Goal: Task Accomplishment & Management: Use online tool/utility

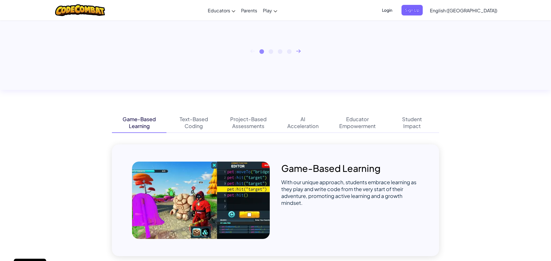
scroll to position [312, 0]
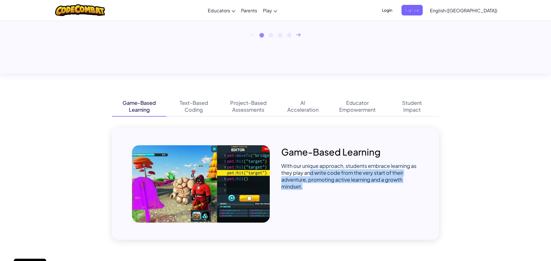
click at [326, 185] on div "With our unique approach, students embrace learning as they play and write code…" at bounding box center [350, 177] width 138 height 28
click at [279, 182] on div "Game-Based Learning With our unique approach, students embrace learning as they…" at bounding box center [275, 184] width 327 height 112
click at [253, 180] on img at bounding box center [201, 183] width 138 height 77
drag, startPoint x: 252, startPoint y: 179, endPoint x: 223, endPoint y: 178, distance: 29.0
click at [252, 179] on img at bounding box center [201, 183] width 138 height 77
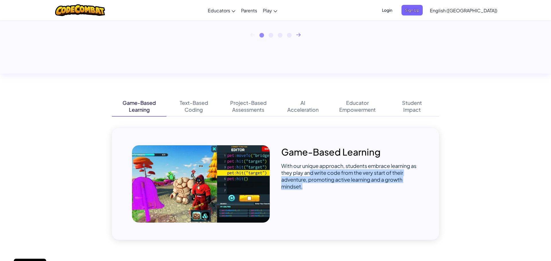
click at [203, 175] on img at bounding box center [201, 183] width 138 height 77
click at [215, 167] on img at bounding box center [201, 183] width 138 height 77
click at [215, 166] on img at bounding box center [201, 183] width 138 height 77
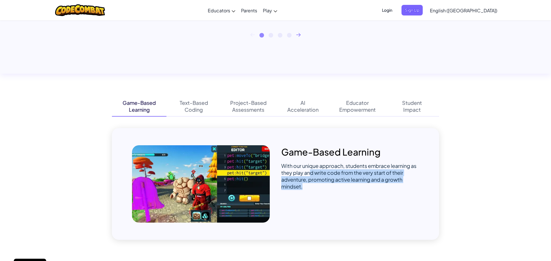
click at [215, 166] on img at bounding box center [201, 183] width 138 height 77
click at [215, 165] on img at bounding box center [201, 183] width 138 height 77
click at [216, 165] on img at bounding box center [201, 183] width 138 height 77
click at [216, 166] on img at bounding box center [201, 183] width 138 height 77
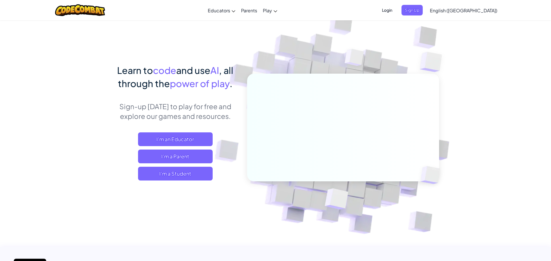
scroll to position [6, 0]
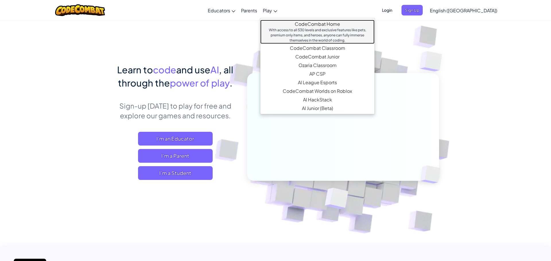
click at [298, 26] on link "CodeCombat Home With access to all 530 levels and exclusive features like pets,…" at bounding box center [317, 32] width 114 height 24
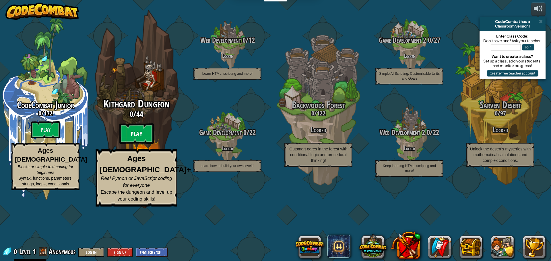
click at [144, 144] on btn "Play" at bounding box center [136, 134] width 34 height 21
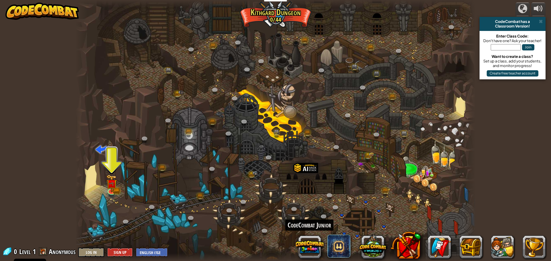
drag, startPoint x: 306, startPoint y: 261, endPoint x: 447, endPoint y: 197, distance: 154.5
drag, startPoint x: 137, startPoint y: 246, endPoint x: 137, endPoint y: 261, distance: 14.6
click at [138, 258] on div "Twisted Canyon (Locked) Challenge: collect the most gold using all the programm…" at bounding box center [275, 130] width 400 height 261
click at [112, 186] on img at bounding box center [111, 179] width 11 height 24
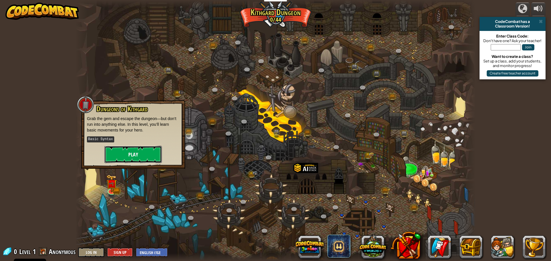
click at [118, 149] on button "Play" at bounding box center [132, 154] width 57 height 17
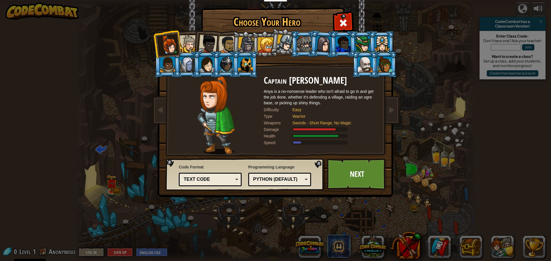
click at [263, 43] on div at bounding box center [265, 44] width 15 height 15
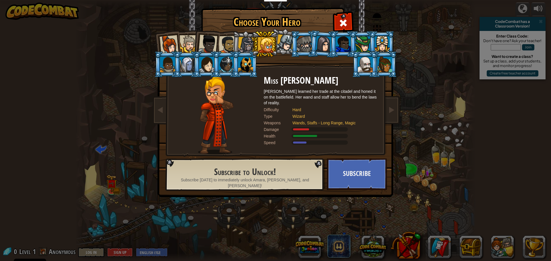
click at [362, 62] on div at bounding box center [365, 64] width 15 height 15
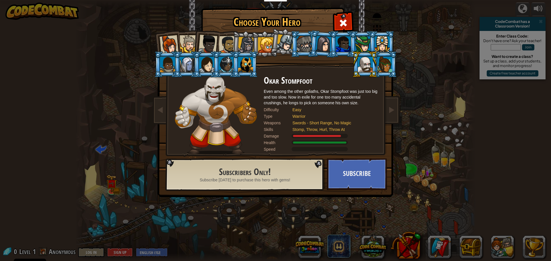
click at [226, 40] on div at bounding box center [228, 45] width 18 height 18
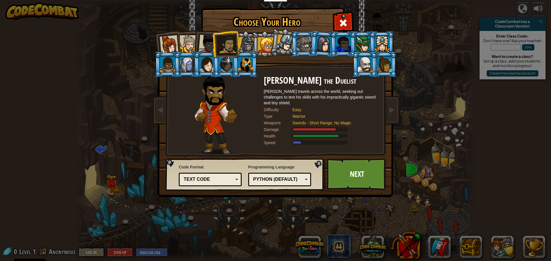
click at [211, 40] on div at bounding box center [207, 44] width 19 height 19
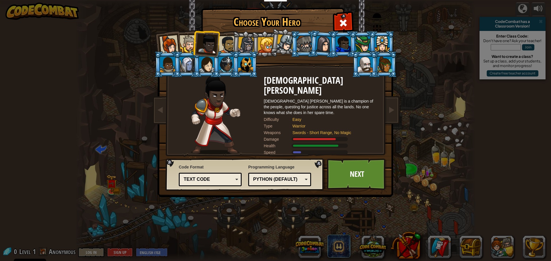
click at [188, 45] on div at bounding box center [188, 43] width 17 height 17
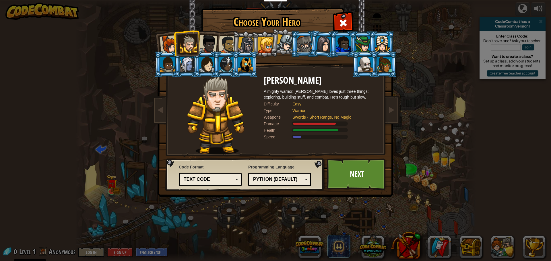
drag, startPoint x: 172, startPoint y: 45, endPoint x: 169, endPoint y: 56, distance: 11.2
click at [169, 31] on ol at bounding box center [275, 31] width 237 height 0
click at [208, 41] on div at bounding box center [207, 44] width 19 height 19
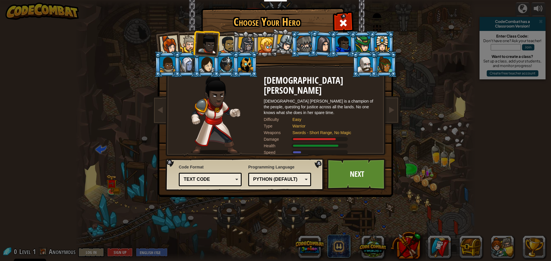
click at [229, 46] on div at bounding box center [228, 45] width 18 height 18
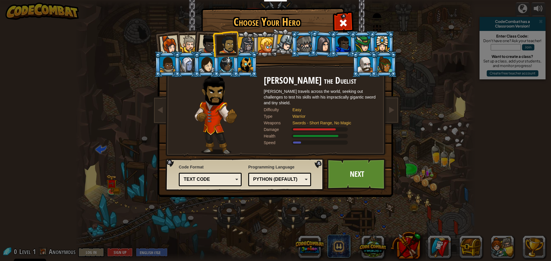
click at [241, 42] on div at bounding box center [246, 45] width 16 height 16
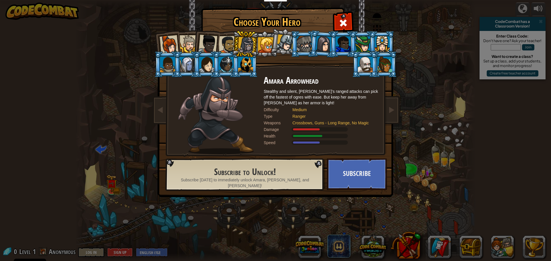
click at [178, 42] on li at bounding box center [167, 44] width 28 height 28
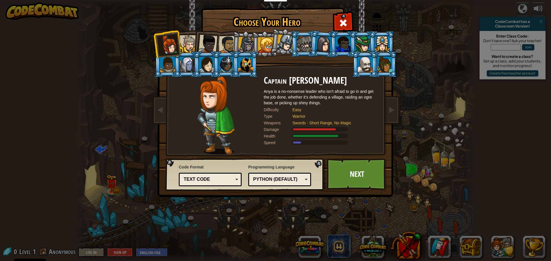
click at [187, 38] on div at bounding box center [188, 43] width 17 height 17
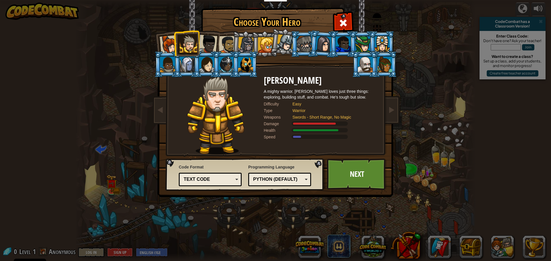
click at [203, 46] on div at bounding box center [207, 44] width 19 height 19
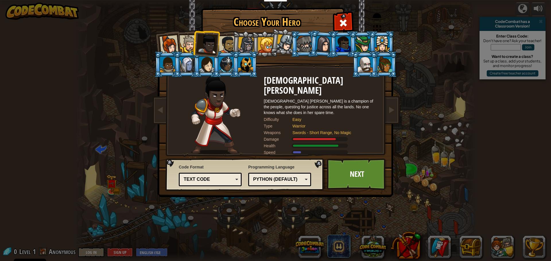
click at [198, 42] on li at bounding box center [206, 43] width 28 height 28
click at [187, 42] on div at bounding box center [188, 43] width 17 height 17
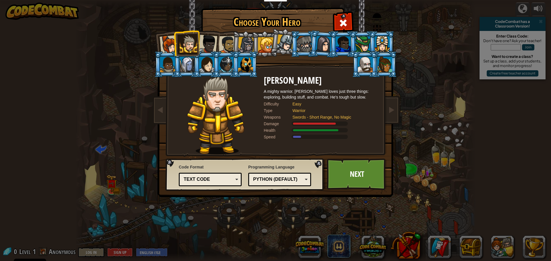
click at [242, 50] on div at bounding box center [246, 45] width 16 height 16
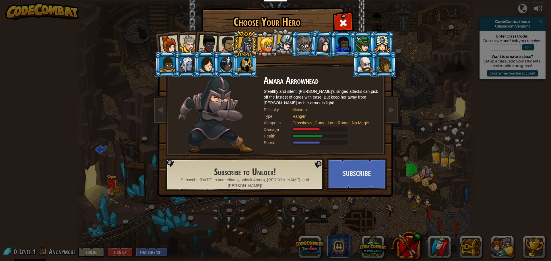
click at [185, 38] on div at bounding box center [188, 43] width 17 height 17
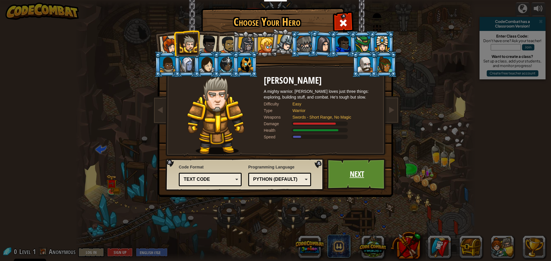
click at [342, 175] on link "Next" at bounding box center [357, 175] width 60 height 32
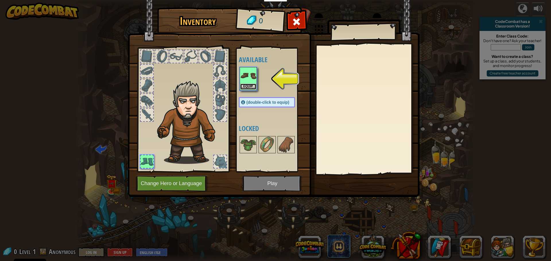
click at [249, 87] on button "Equip" at bounding box center [248, 87] width 16 height 6
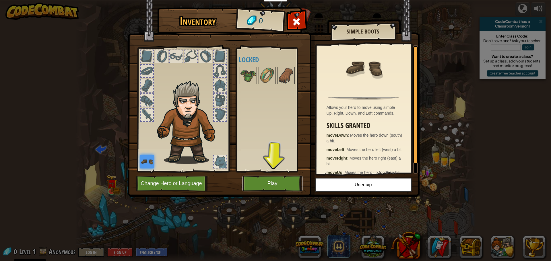
click at [261, 201] on div "Inventory 0 Available Equip (double-click to equip) Locked Simple Boots Allows …" at bounding box center [275, 130] width 551 height 261
click at [255, 180] on button "Play" at bounding box center [272, 184] width 60 height 16
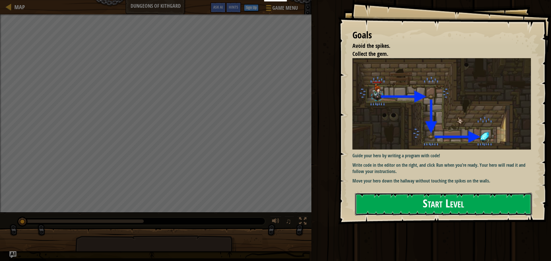
click at [400, 200] on button "Start Level" at bounding box center [443, 204] width 177 height 23
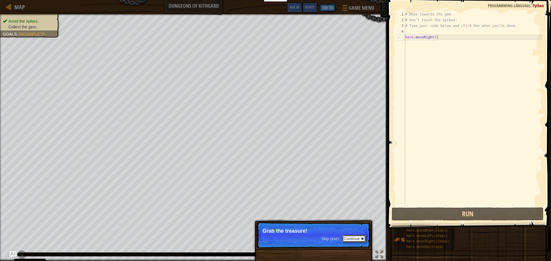
click at [357, 239] on button "Continue" at bounding box center [354, 238] width 24 height 7
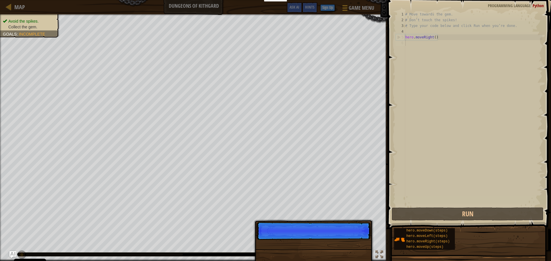
scroll to position [3, 0]
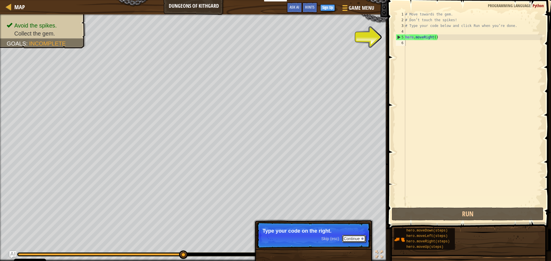
click at [355, 240] on button "Continue" at bounding box center [354, 238] width 24 height 7
click at [352, 239] on button "Continue" at bounding box center [354, 239] width 24 height 7
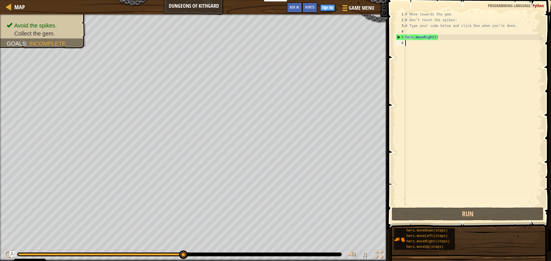
click at [414, 47] on div "# Move towards the gem. # Don’t touch the spikes! # Type your code below and cl…" at bounding box center [473, 114] width 138 height 207
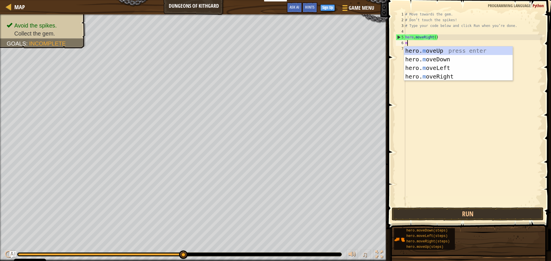
type textarea "mo"
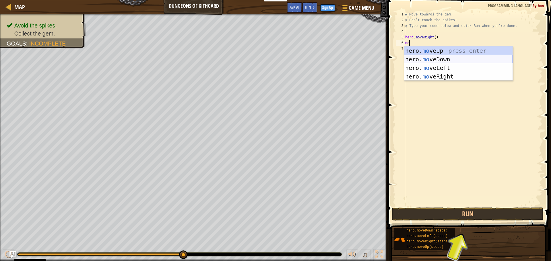
click at [433, 57] on div "hero. mo veUp press enter hero. mo veDown press enter hero. mo veLeft press ent…" at bounding box center [458, 72] width 108 height 52
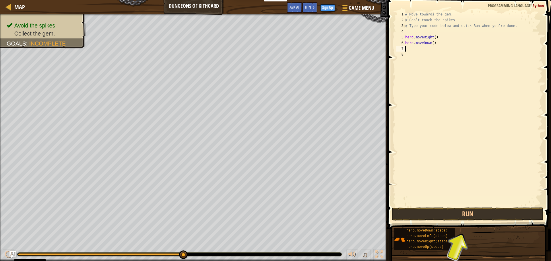
scroll to position [3, 0]
click at [462, 218] on button "Run" at bounding box center [467, 214] width 152 height 13
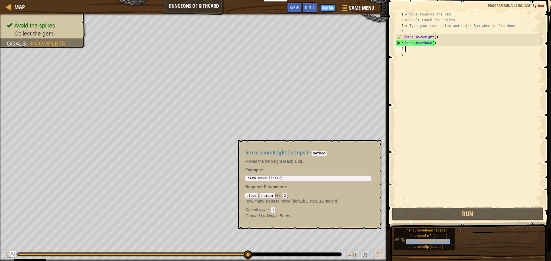
click at [417, 241] on span "hero.moveRight(steps)" at bounding box center [427, 242] width 43 height 4
click at [414, 59] on div "# Move towards the gem. # Don’t touch the spikes! # Type your code below and cl…" at bounding box center [473, 114] width 138 height 207
click at [410, 52] on div "# Move towards the gem. # Don’t touch the spikes! # Type your code below and cl…" at bounding box center [473, 114] width 138 height 207
type textarea "m"
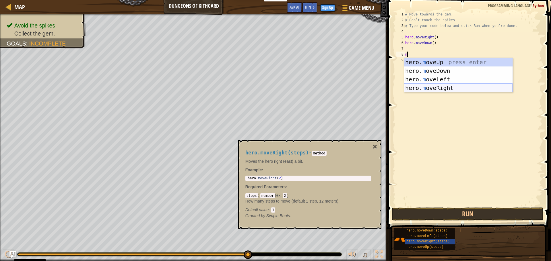
click at [431, 86] on div "hero. m oveUp press enter hero. m oveDown press enter hero. m oveLeft press ent…" at bounding box center [458, 84] width 108 height 52
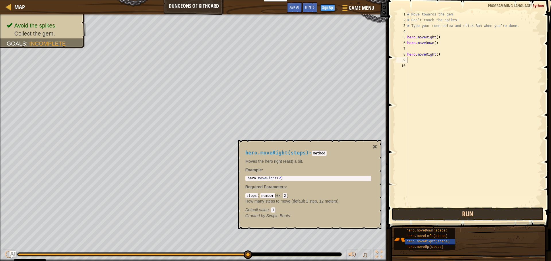
click at [403, 212] on button "Run" at bounding box center [467, 214] width 152 height 13
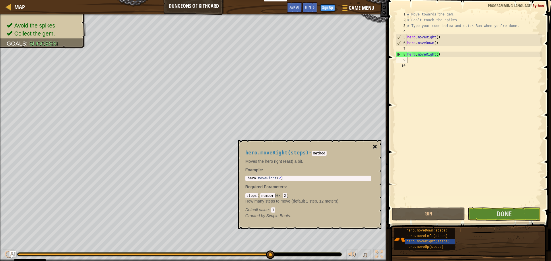
click at [373, 148] on button "×" at bounding box center [374, 147] width 5 height 8
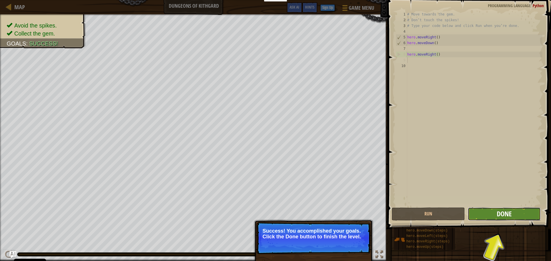
click at [508, 211] on span "Done" at bounding box center [503, 213] width 15 height 9
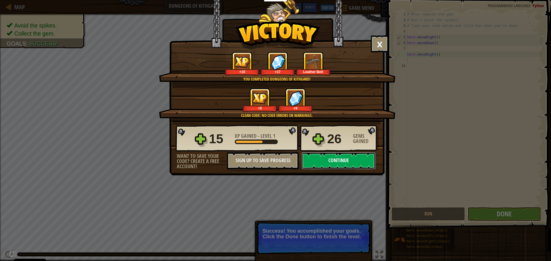
click at [332, 162] on button "Continue" at bounding box center [338, 160] width 74 height 17
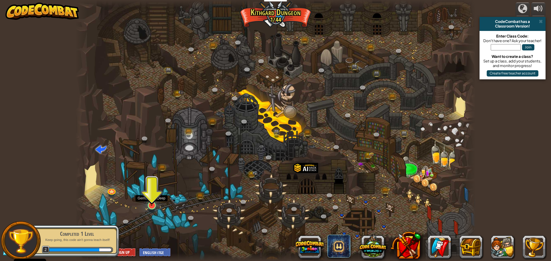
click at [153, 198] on img at bounding box center [151, 194] width 11 height 24
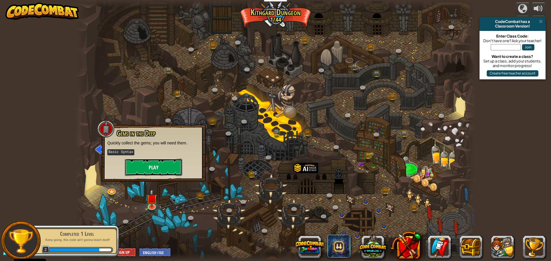
click at [161, 169] on button "Play" at bounding box center [153, 167] width 57 height 17
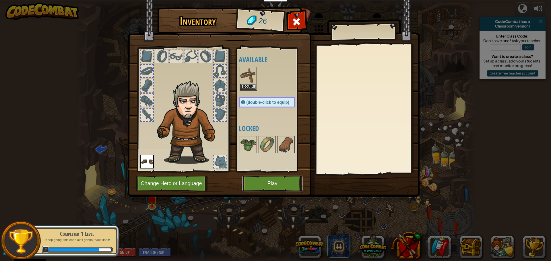
click at [266, 188] on button "Play" at bounding box center [272, 184] width 60 height 16
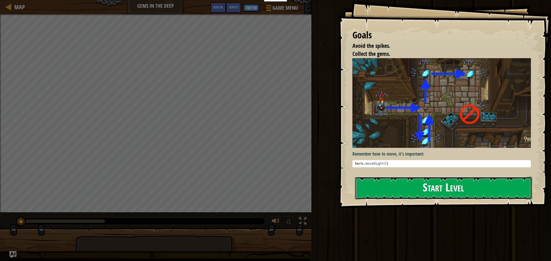
click at [368, 177] on button "Start Level" at bounding box center [443, 188] width 177 height 23
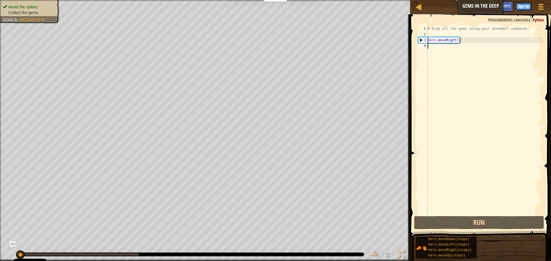
drag, startPoint x: 421, startPoint y: 203, endPoint x: 424, endPoint y: 211, distance: 8.6
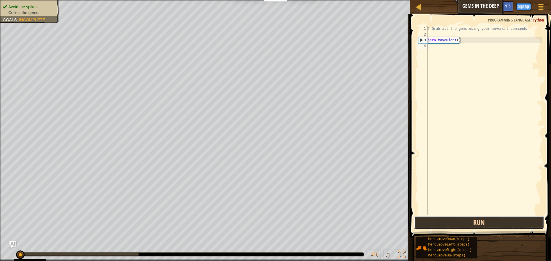
click at [424, 218] on button "Run" at bounding box center [479, 222] width 130 height 13
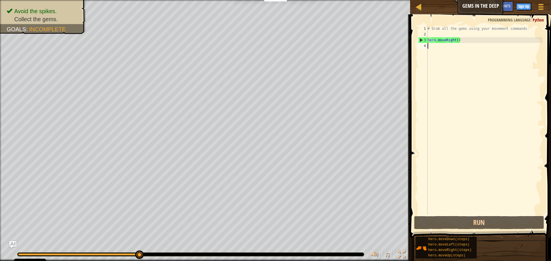
click at [447, 50] on div "# Grab all the gems using your movement commands. hero . moveRight ( )" at bounding box center [484, 126] width 116 height 201
click at [445, 50] on div "# Grab all the gems using your movement commands. hero . moveRight ( )" at bounding box center [484, 126] width 116 height 201
click at [433, 52] on div "# Grab all the gems using your movement commands. hero . moveRight ( )" at bounding box center [484, 126] width 116 height 201
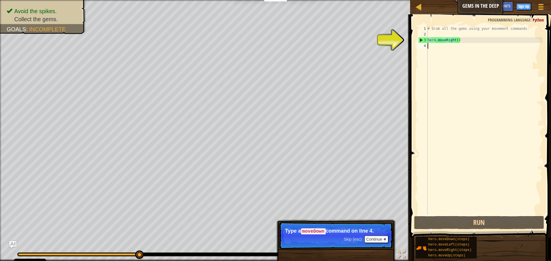
click at [444, 46] on div "# Grab all the gems using your movement commands. hero . moveRight ( )" at bounding box center [484, 126] width 116 height 201
type textarea "mo"
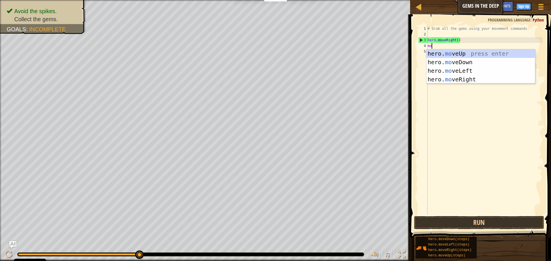
scroll to position [3, 0]
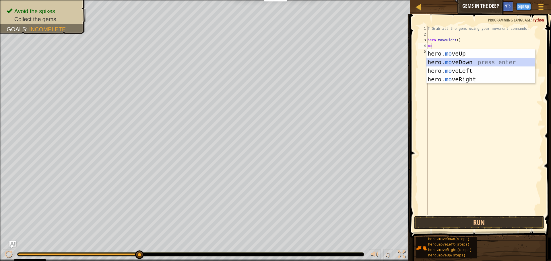
click at [463, 61] on div "hero. mo veUp press enter hero. mo veDown press enter hero. mo veLeft press ent…" at bounding box center [480, 75] width 108 height 52
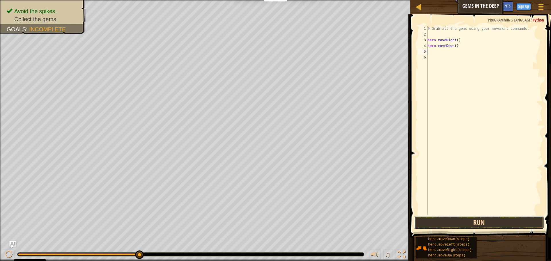
click at [491, 226] on button "Run" at bounding box center [479, 222] width 130 height 13
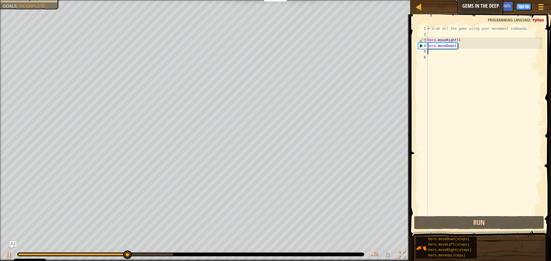
click at [431, 52] on div "# Grab all the gems using your movement commands. hero . moveRight ( ) hero . m…" at bounding box center [484, 126] width 116 height 201
click at [433, 54] on div "# Grab all the gems using your movement commands. hero . moveRight ( ) hero . m…" at bounding box center [484, 126] width 116 height 201
click at [432, 54] on div "# Grab all the gems using your movement commands. hero . moveRight ( ) hero . m…" at bounding box center [484, 126] width 116 height 201
click at [431, 52] on div "# Grab all the gems using your movement commands. hero . moveRight ( ) hero . m…" at bounding box center [484, 126] width 116 height 201
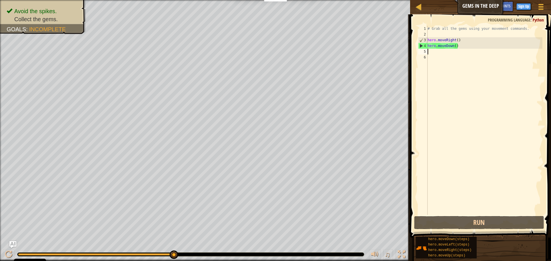
type textarea "m"
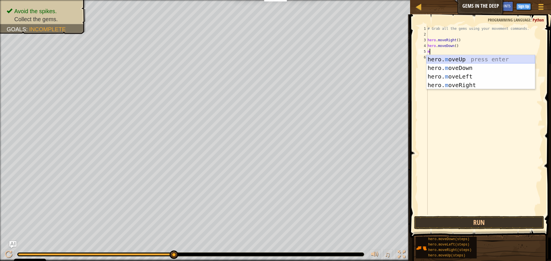
click at [447, 57] on div "hero. m oveUp press enter hero. m oveDown press enter hero. m oveLeft press ent…" at bounding box center [480, 81] width 108 height 52
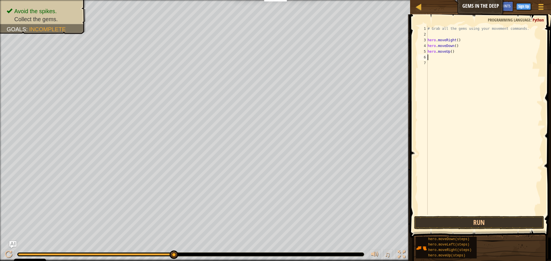
click at [434, 59] on div "# Grab all the gems using your movement commands. hero . moveRight ( ) hero . m…" at bounding box center [484, 126] width 116 height 201
click at [436, 60] on div "# Grab all the gems using your movement commands. hero . moveRight ( ) hero . m…" at bounding box center [484, 126] width 116 height 201
type textarea "m"
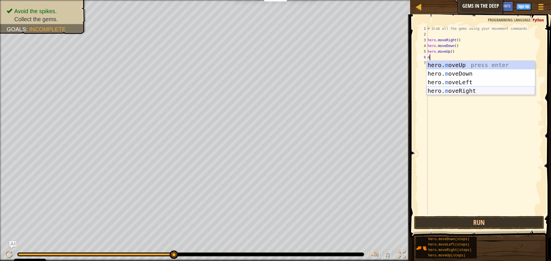
drag, startPoint x: 460, startPoint y: 87, endPoint x: 460, endPoint y: 90, distance: 3.2
click at [460, 87] on div "hero. m oveUp press enter hero. m oveDown press enter hero. m oveLeft press ent…" at bounding box center [480, 87] width 108 height 52
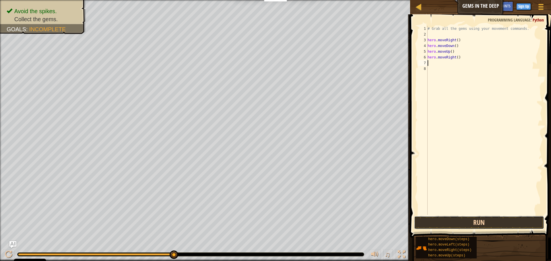
click at [469, 222] on button "Run" at bounding box center [479, 222] width 130 height 13
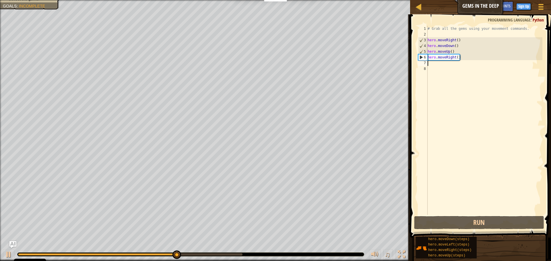
click at [460, 57] on div "# Grab all the gems using your movement commands. hero . moveRight ( ) hero . m…" at bounding box center [484, 126] width 116 height 201
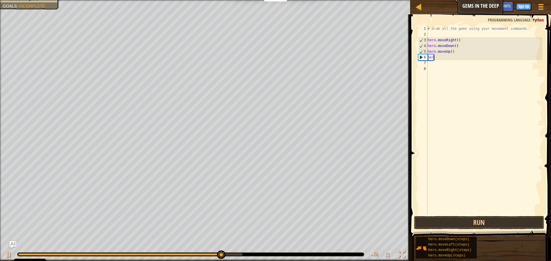
type textarea "h"
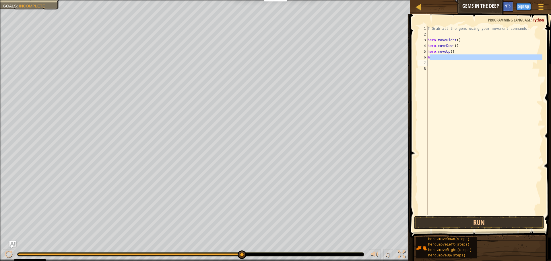
drag, startPoint x: 457, startPoint y: 60, endPoint x: 456, endPoint y: 63, distance: 2.9
click at [456, 63] on div "# Grab all the gems using your movement commands. hero . moveRight ( ) hero . m…" at bounding box center [484, 126] width 116 height 201
click at [436, 56] on div "# Grab all the gems using your movement commands. hero . moveRight ( ) hero . m…" at bounding box center [484, 120] width 116 height 189
click at [433, 59] on div "# Grab all the gems using your movement commands. hero . moveRight ( ) hero . m…" at bounding box center [484, 126] width 116 height 201
type textarea "mo"
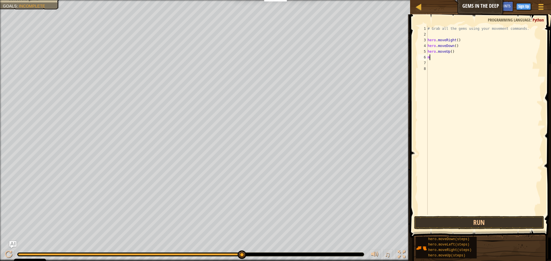
scroll to position [3, 0]
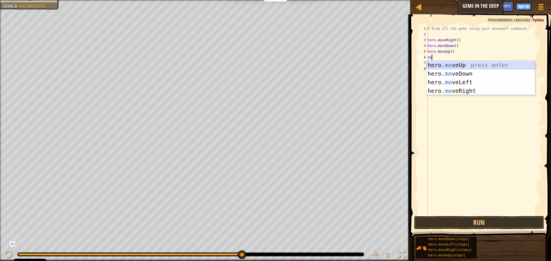
click at [471, 64] on div "hero. mo veUp press enter hero. mo veDown press enter hero. mo veLeft press ent…" at bounding box center [480, 87] width 108 height 52
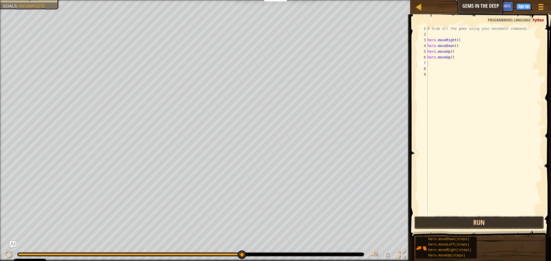
click at [484, 221] on button "Run" at bounding box center [479, 222] width 130 height 13
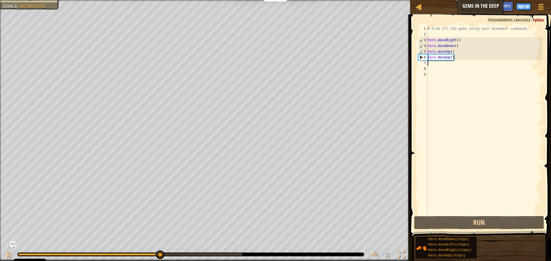
click at [435, 64] on div "# Grab all the gems using your movement commands. hero . moveRight ( ) hero . m…" at bounding box center [484, 126] width 116 height 201
type textarea "m"
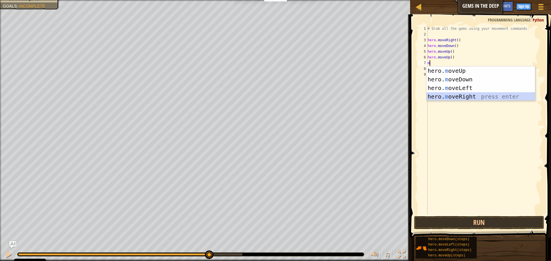
click at [442, 97] on div "hero. m oveUp press enter hero. m oveDown press enter hero. m oveLeft press ent…" at bounding box center [480, 93] width 108 height 52
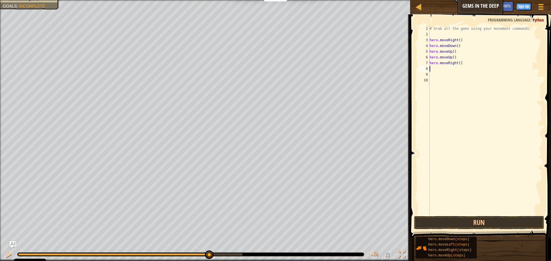
type textarea "m"
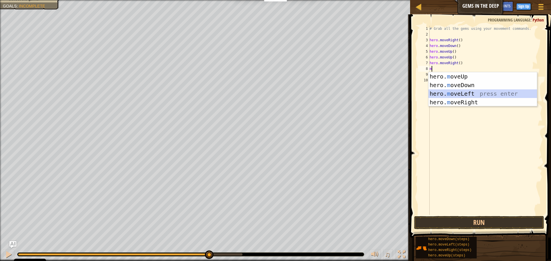
click at [474, 96] on div "hero. m oveUp press enter hero. m oveDown press enter hero. m oveLeft press ent…" at bounding box center [482, 98] width 108 height 52
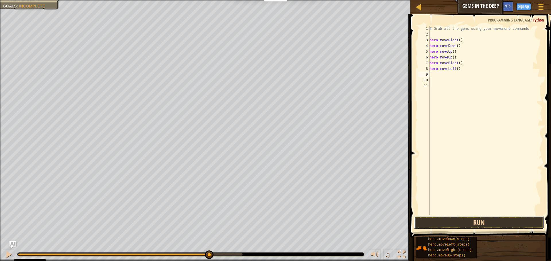
click at [455, 225] on button "Run" at bounding box center [479, 222] width 130 height 13
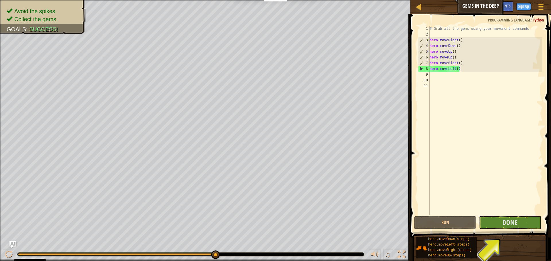
click at [460, 71] on div "# Grab all the gems using your movement commands. hero . moveRight ( ) hero . m…" at bounding box center [485, 126] width 114 height 201
type textarea "h"
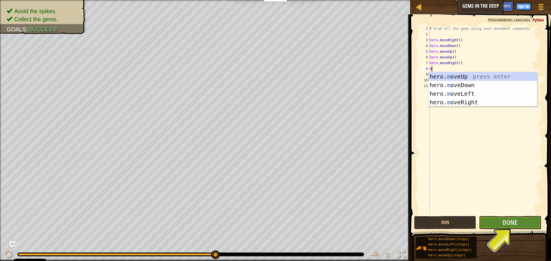
type textarea "mo"
click at [468, 95] on div "hero. mo veUp press enter hero. mo veDown press enter hero. mo veLeft press ent…" at bounding box center [482, 98] width 108 height 52
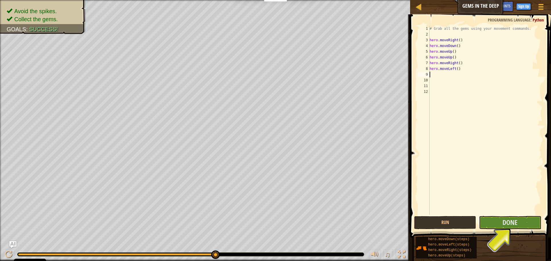
scroll to position [3, 0]
click at [464, 68] on div "# Grab all the gems using your movement commands. hero . moveRight ( ) hero . m…" at bounding box center [485, 126] width 114 height 201
type textarea "hero.mover"
click at [499, 226] on button "Done" at bounding box center [510, 222] width 62 height 13
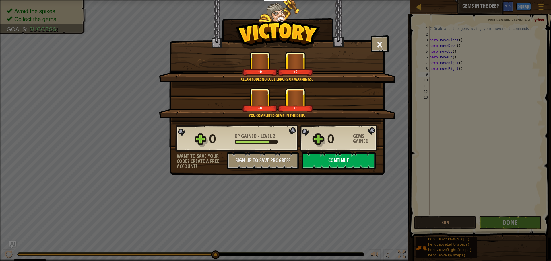
click at [331, 160] on button "Continue" at bounding box center [338, 160] width 74 height 17
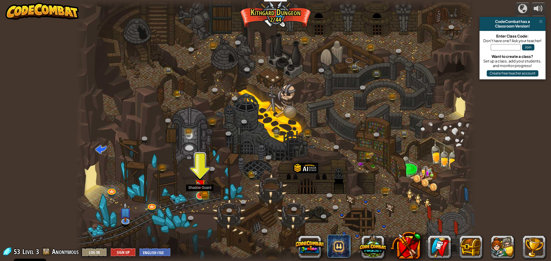
click at [200, 188] on img at bounding box center [200, 185] width 6 height 6
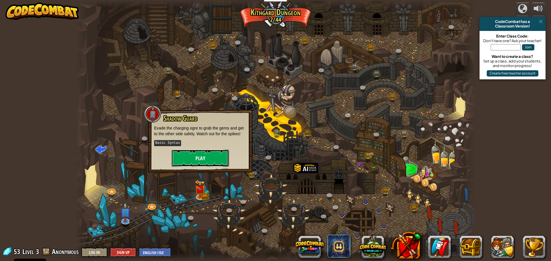
click at [198, 150] on button "Play" at bounding box center [200, 158] width 57 height 17
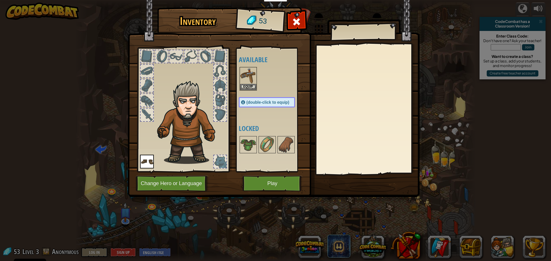
click at [247, 134] on div "Available Equip Equip (double-click to equip) Locked" at bounding box center [273, 110] width 68 height 120
click at [263, 106] on div "(double-click to equip)" at bounding box center [267, 102] width 56 height 10
click at [264, 105] on div "(double-click to equip)" at bounding box center [267, 102] width 56 height 10
click at [264, 104] on span "(double-click to equip)" at bounding box center [267, 102] width 43 height 5
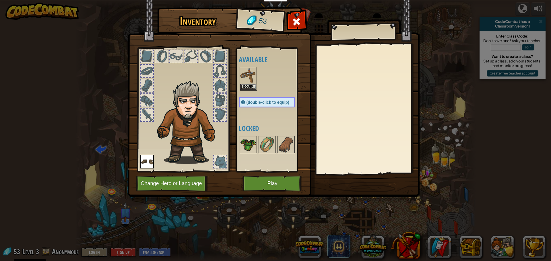
click at [254, 145] on img at bounding box center [248, 145] width 16 height 16
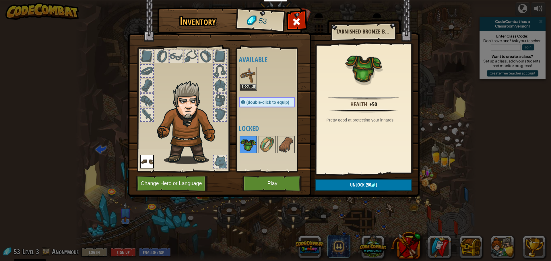
click at [254, 144] on img at bounding box center [248, 145] width 16 height 16
click at [263, 147] on img at bounding box center [267, 145] width 16 height 16
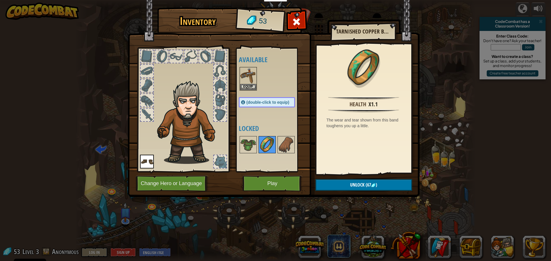
click at [263, 145] on img at bounding box center [267, 145] width 16 height 16
click at [284, 145] on img at bounding box center [286, 145] width 16 height 16
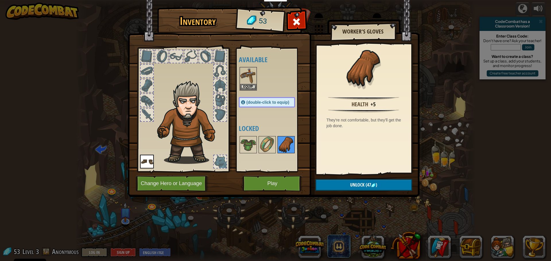
drag, startPoint x: 284, startPoint y: 145, endPoint x: 286, endPoint y: 142, distance: 3.1
click at [285, 145] on img at bounding box center [286, 145] width 16 height 16
click at [274, 146] on div at bounding box center [266, 144] width 17 height 17
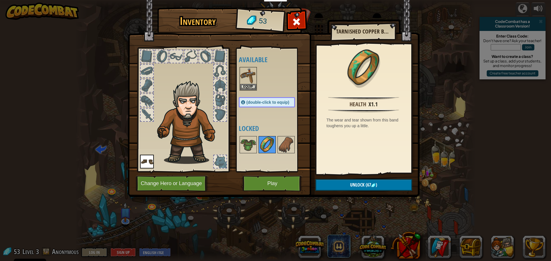
click at [272, 144] on img at bounding box center [267, 145] width 16 height 16
click at [282, 144] on img at bounding box center [286, 145] width 16 height 16
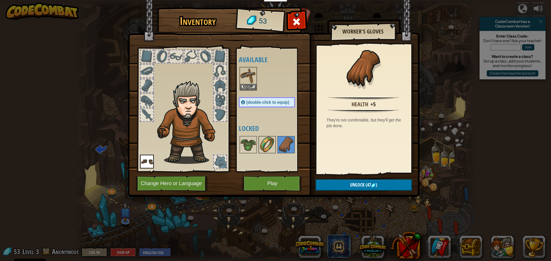
click at [270, 146] on img at bounding box center [267, 145] width 16 height 16
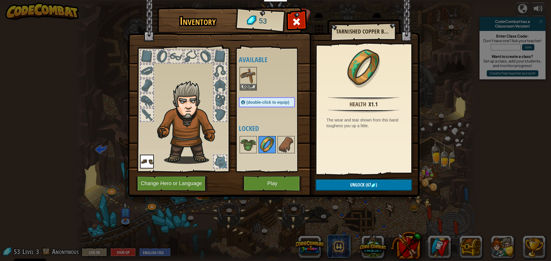
click at [270, 146] on img at bounding box center [267, 145] width 16 height 16
click at [250, 148] on img at bounding box center [248, 145] width 16 height 16
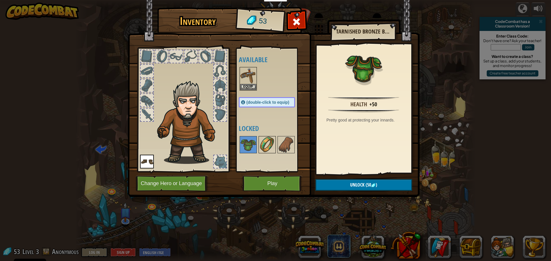
click at [260, 138] on img at bounding box center [267, 145] width 16 height 16
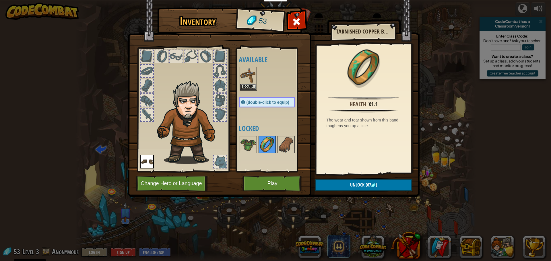
click at [263, 145] on img at bounding box center [267, 145] width 16 height 16
click at [284, 144] on img at bounding box center [286, 145] width 16 height 16
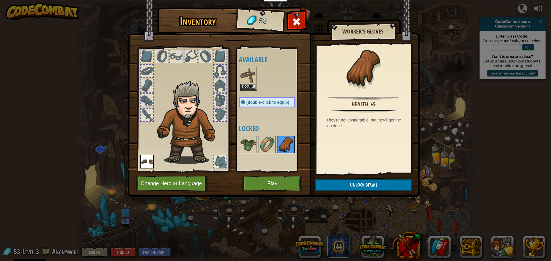
click at [284, 144] on img at bounding box center [286, 145] width 16 height 16
click at [265, 145] on img at bounding box center [267, 145] width 16 height 16
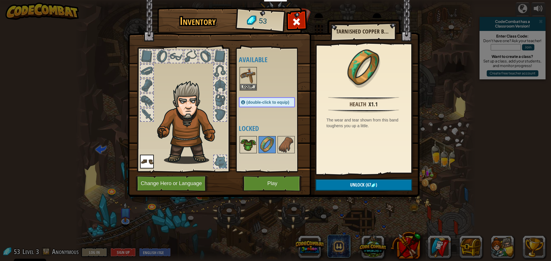
click at [241, 145] on img at bounding box center [248, 145] width 16 height 16
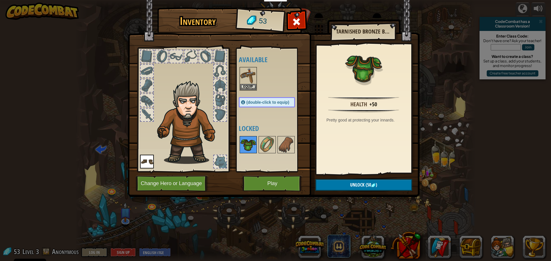
click at [241, 145] on img at bounding box center [248, 145] width 16 height 16
click at [291, 20] on div at bounding box center [296, 23] width 18 height 18
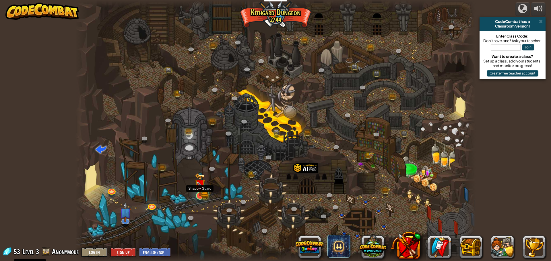
click at [195, 189] on img at bounding box center [200, 185] width 11 height 24
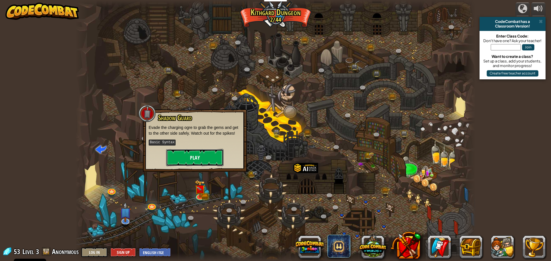
click at [201, 154] on button "Play" at bounding box center [194, 157] width 57 height 17
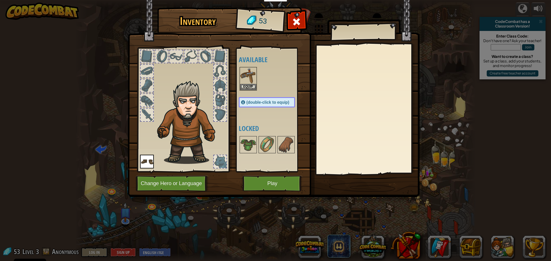
click at [149, 56] on div at bounding box center [147, 56] width 13 height 13
click at [158, 57] on div at bounding box center [161, 56] width 13 height 13
click at [172, 59] on div at bounding box center [176, 56] width 13 height 13
click at [186, 58] on div at bounding box center [190, 56] width 13 height 13
click at [205, 56] on div at bounding box center [205, 56] width 13 height 13
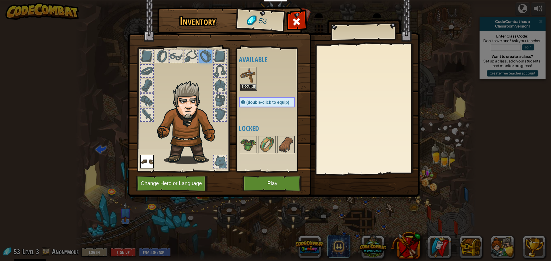
drag, startPoint x: 220, startPoint y: 53, endPoint x: 218, endPoint y: 75, distance: 22.2
click at [218, 75] on div at bounding box center [183, 108] width 95 height 129
click at [218, 76] on div at bounding box center [220, 71] width 13 height 13
drag, startPoint x: 218, startPoint y: 76, endPoint x: 220, endPoint y: 84, distance: 8.9
click at [218, 77] on div at bounding box center [220, 71] width 13 height 13
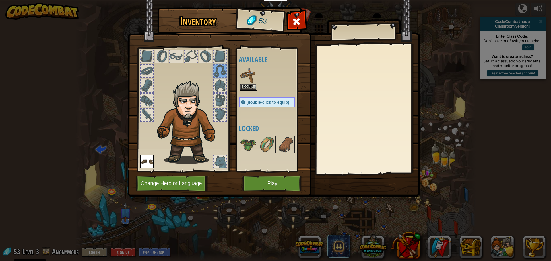
click at [159, 53] on div at bounding box center [161, 56] width 13 height 13
drag, startPoint x: 153, startPoint y: 88, endPoint x: 151, endPoint y: 92, distance: 4.6
click at [151, 92] on div at bounding box center [183, 108] width 95 height 129
click at [145, 86] on div at bounding box center [183, 108] width 95 height 129
click at [145, 116] on div at bounding box center [147, 115] width 13 height 13
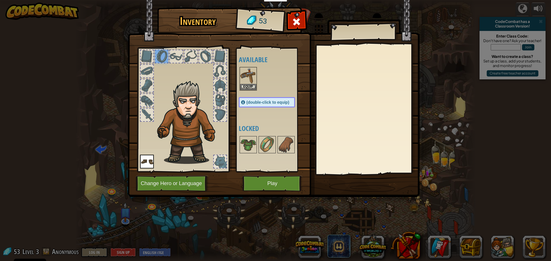
click at [145, 116] on div at bounding box center [147, 115] width 13 height 13
click at [270, 184] on button "Play" at bounding box center [272, 184] width 60 height 16
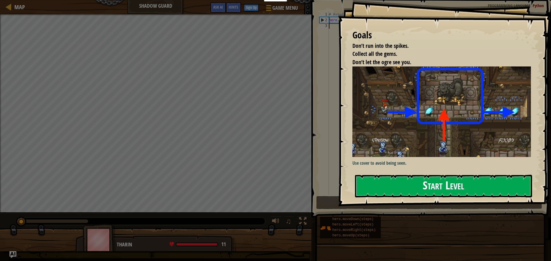
click at [424, 180] on button "Start Level" at bounding box center [443, 186] width 177 height 23
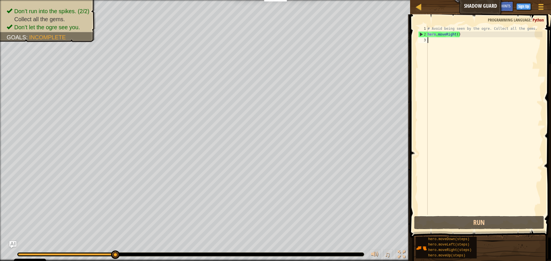
type textarea "u"
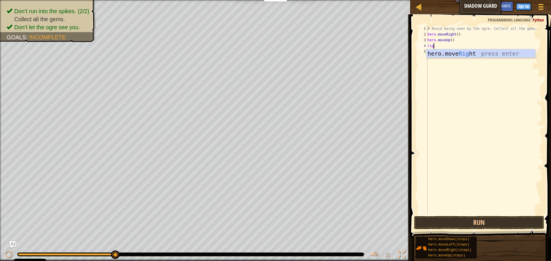
type textarea "righ"
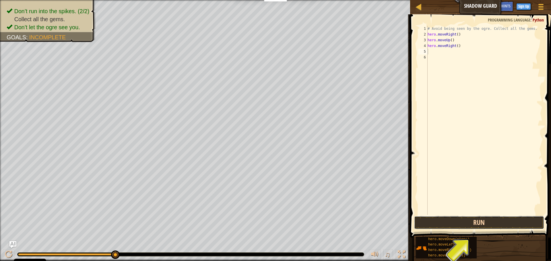
drag, startPoint x: 477, startPoint y: 223, endPoint x: 476, endPoint y: 228, distance: 4.3
click at [476, 224] on button "Run" at bounding box center [479, 222] width 130 height 13
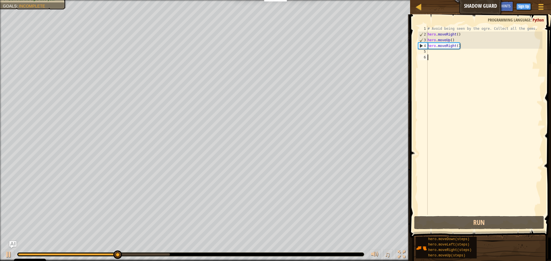
click at [436, 59] on div "# Avoid being seen by the ogre. Collect all the gems. hero . moveRight ( ) hero…" at bounding box center [484, 126] width 116 height 201
click at [428, 49] on div "# Avoid being seen by the ogre. Collect all the gems. hero . moveRight ( ) hero…" at bounding box center [484, 126] width 116 height 201
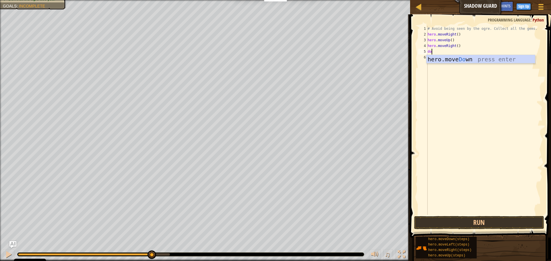
type textarea "dow"
click at [388, 158] on div "Map Shadow Guard Game Menu Done Sign Up Hints Ask AI 1 הההההההההההההההההההההההה…" at bounding box center [275, 130] width 551 height 261
type textarea ";"
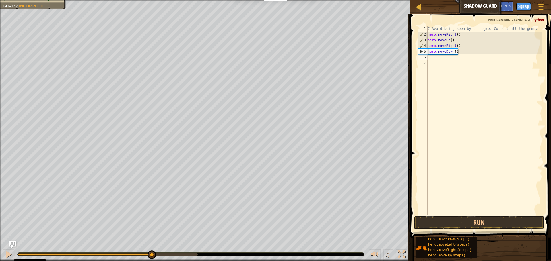
click at [436, 45] on div "# Avoid being seen by the ogre. Collect all the gems. hero . moveRight ( ) hero…" at bounding box center [484, 126] width 116 height 201
type textarea "hero.moveRight()"
click at [440, 225] on button "Run" at bounding box center [479, 222] width 130 height 13
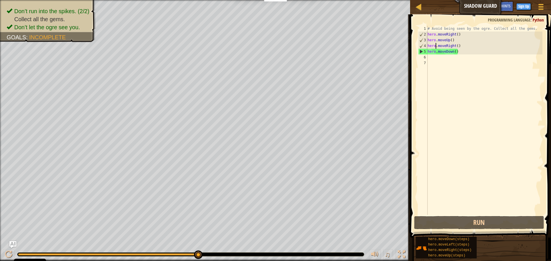
click at [431, 57] on div "# Avoid being seen by the ogre. Collect all the gems. hero . moveRight ( ) hero…" at bounding box center [484, 126] width 116 height 201
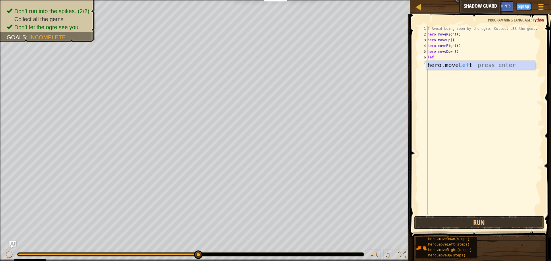
type textarea "left"
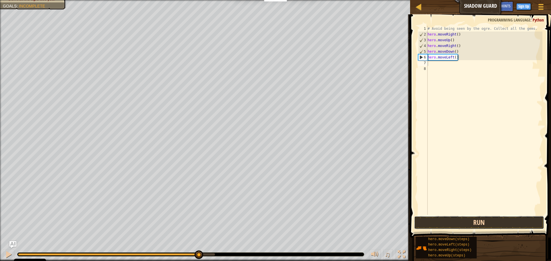
click at [470, 227] on button "Run" at bounding box center [479, 222] width 130 height 13
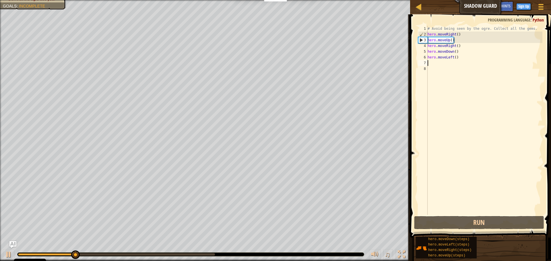
click at [460, 57] on div "# Avoid being seen by the ogre. Collect all the gems. hero . moveRight ( ) hero…" at bounding box center [484, 126] width 116 height 201
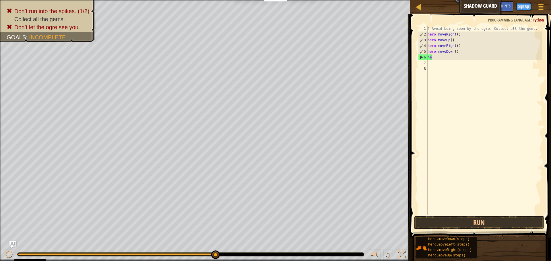
type textarea "h"
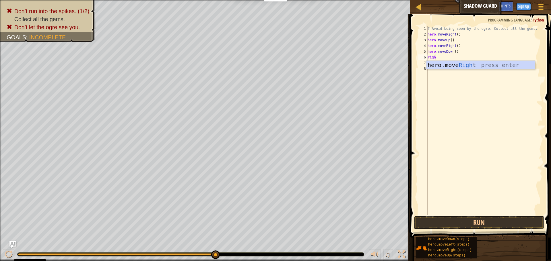
type textarea "right"
drag, startPoint x: 452, startPoint y: 221, endPoint x: 451, endPoint y: 208, distance: 13.8
click at [451, 221] on button "Run" at bounding box center [479, 222] width 130 height 13
click at [451, 220] on button "Run" at bounding box center [479, 222] width 130 height 13
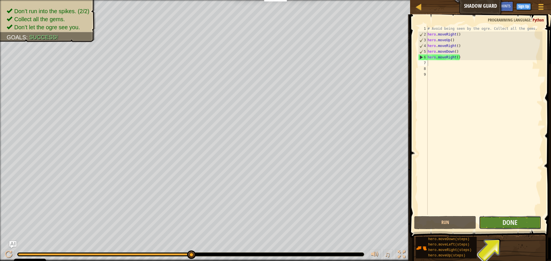
drag, startPoint x: 518, startPoint y: 228, endPoint x: 515, endPoint y: 229, distance: 3.1
click at [515, 229] on button "Done" at bounding box center [510, 222] width 62 height 13
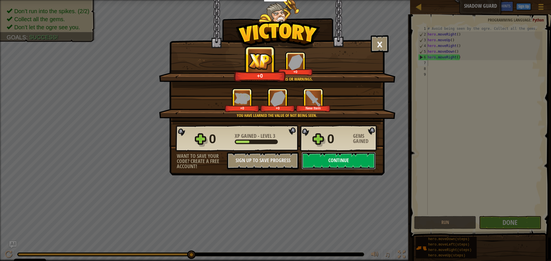
click at [319, 164] on button "Continue" at bounding box center [338, 160] width 74 height 17
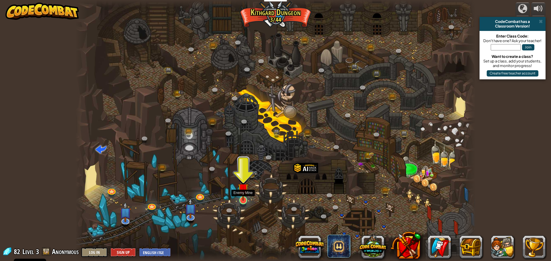
click at [240, 192] on img at bounding box center [243, 189] width 11 height 24
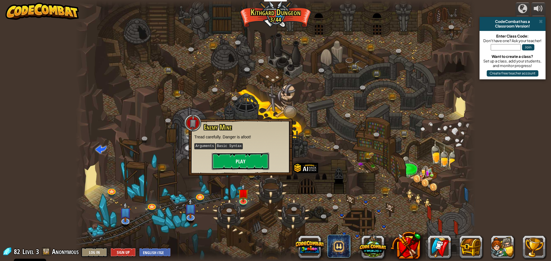
click at [234, 159] on button "Play" at bounding box center [240, 161] width 57 height 17
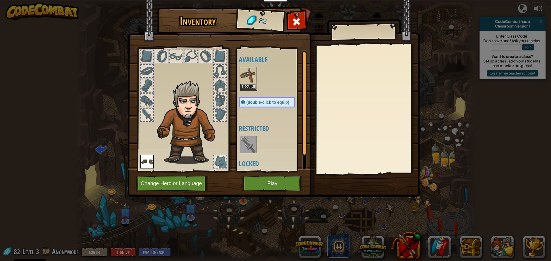
click at [253, 146] on img at bounding box center [248, 145] width 16 height 16
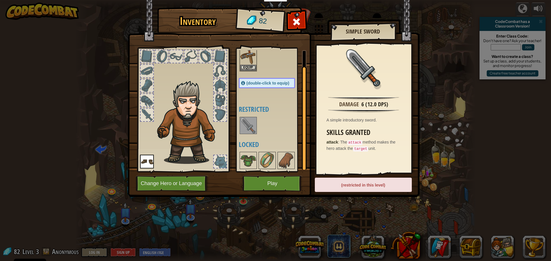
scroll to position [20, 0]
click at [248, 164] on img at bounding box center [248, 160] width 16 height 16
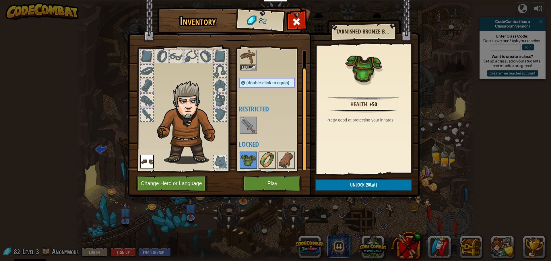
drag, startPoint x: 261, startPoint y: 164, endPoint x: 269, endPoint y: 163, distance: 7.8
click at [262, 164] on img at bounding box center [267, 160] width 16 height 16
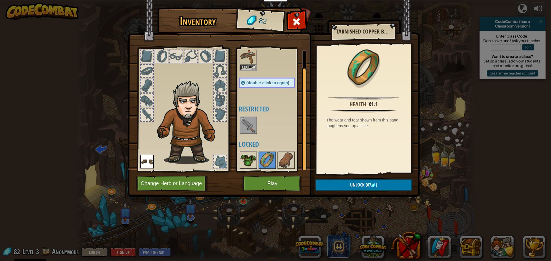
click at [243, 163] on img at bounding box center [248, 160] width 16 height 16
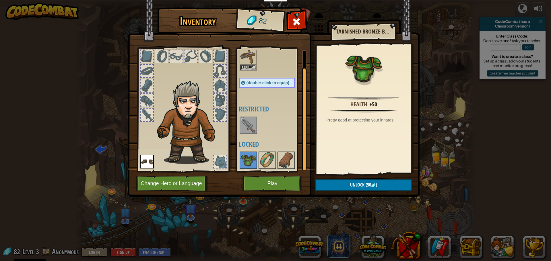
drag, startPoint x: 290, startPoint y: 30, endPoint x: 293, endPoint y: 21, distance: 10.0
click at [290, 29] on div at bounding box center [296, 23] width 18 height 18
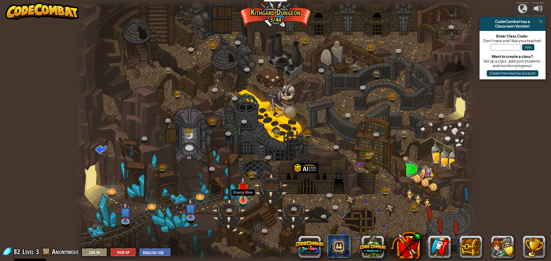
click at [238, 193] on img at bounding box center [243, 189] width 11 height 24
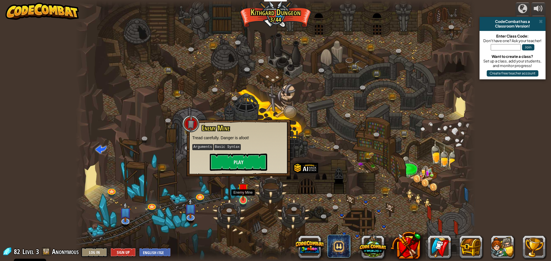
click at [238, 193] on img at bounding box center [243, 189] width 11 height 24
click at [238, 157] on button "Play" at bounding box center [238, 162] width 57 height 17
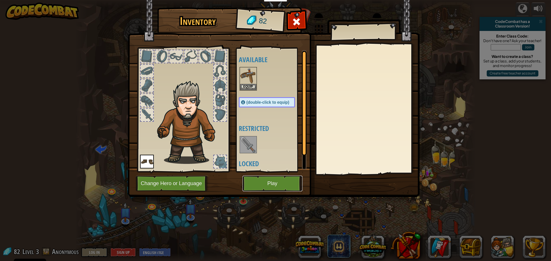
click at [266, 182] on button "Play" at bounding box center [272, 184] width 60 height 16
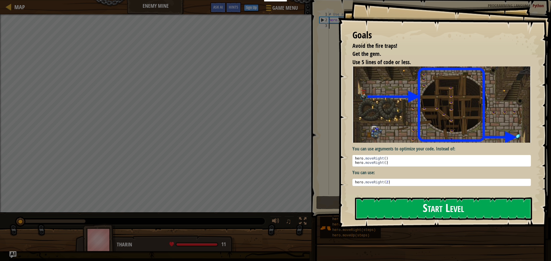
click at [418, 212] on button "Start Level" at bounding box center [443, 209] width 177 height 23
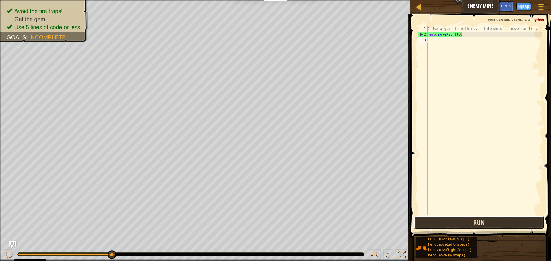
click at [462, 228] on button "Run" at bounding box center [479, 222] width 130 height 13
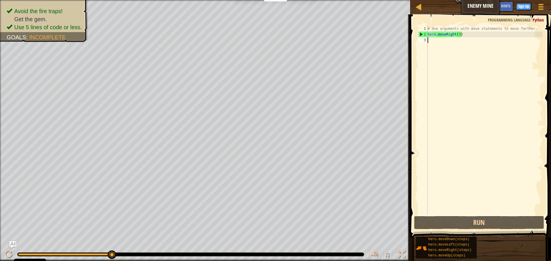
click at [427, 42] on div "# Use arguments with move statements to move farther. hero . moveRight ( 3 )" at bounding box center [484, 126] width 116 height 201
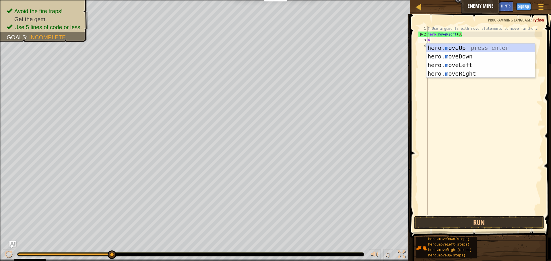
type textarea "mo"
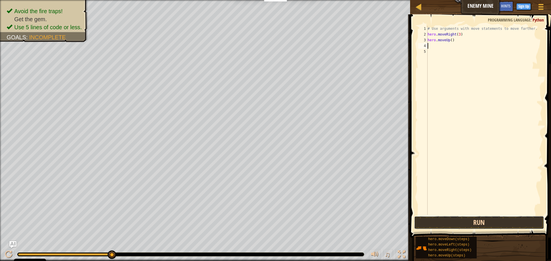
click at [449, 224] on button "Run" at bounding box center [479, 222] width 130 height 13
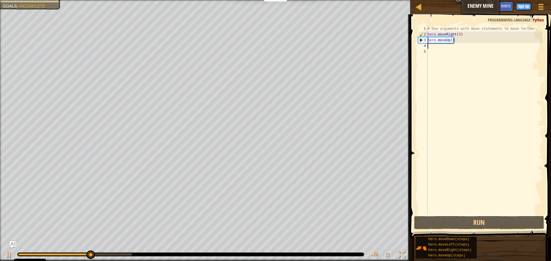
drag, startPoint x: 428, startPoint y: 44, endPoint x: 434, endPoint y: 49, distance: 7.7
click at [433, 48] on div "# Use arguments with move statements to move farther. hero . moveRight ( 3 ) he…" at bounding box center [484, 126] width 116 height 201
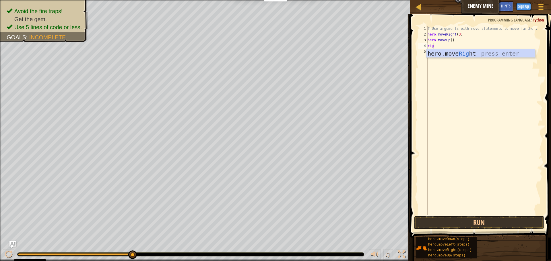
type textarea "righ"
click at [457, 46] on div "# Use arguments with move statements to move farther. hero . moveRight ( 3 ) he…" at bounding box center [484, 126] width 116 height 201
click at [495, 223] on button "Run" at bounding box center [479, 222] width 130 height 13
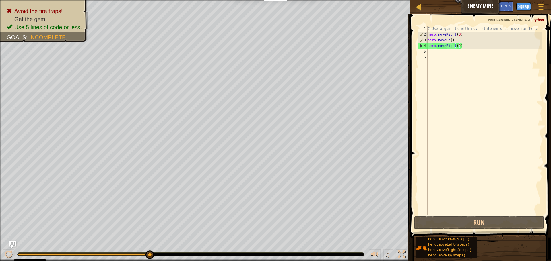
type textarea "hero.moveRight()"
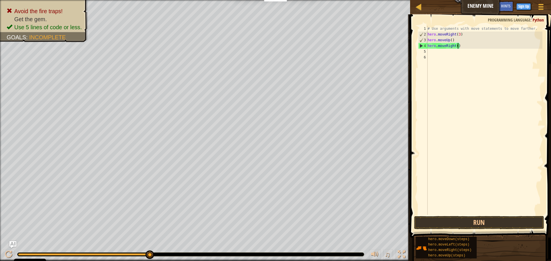
scroll to position [3, 4]
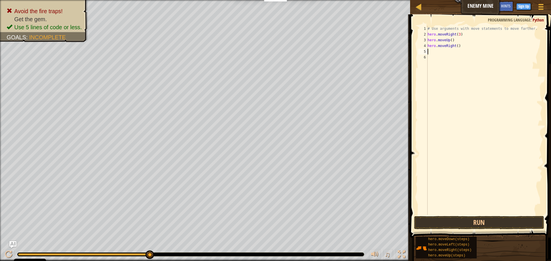
click at [439, 50] on div "# Use arguments with move statements to move farther. hero . moveRight ( 3 ) he…" at bounding box center [484, 126] width 116 height 201
type textarea "l"
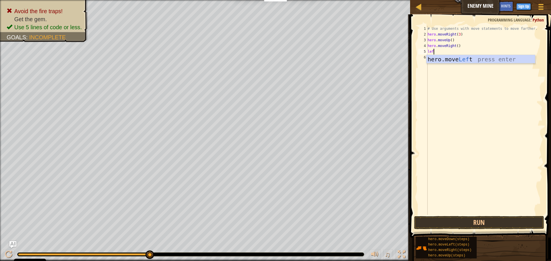
type textarea "left"
drag, startPoint x: 415, startPoint y: 26, endPoint x: 419, endPoint y: 36, distance: 10.3
click at [419, 36] on div "1 2 3 4 5 6 7 # Use arguments with move statements to move farther. hero . move…" at bounding box center [479, 137] width 143 height 240
drag, startPoint x: 433, startPoint y: 221, endPoint x: 427, endPoint y: 219, distance: 6.2
click at [433, 221] on button "Run" at bounding box center [479, 222] width 130 height 13
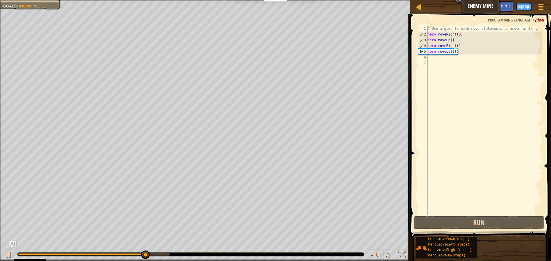
drag, startPoint x: 462, startPoint y: 49, endPoint x: 457, endPoint y: 55, distance: 7.9
click at [462, 49] on div "# Use arguments with move statements to move farther. hero . moveRight ( 3 ) he…" at bounding box center [484, 126] width 116 height 201
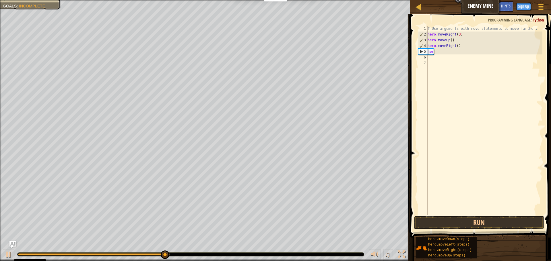
type textarea "h"
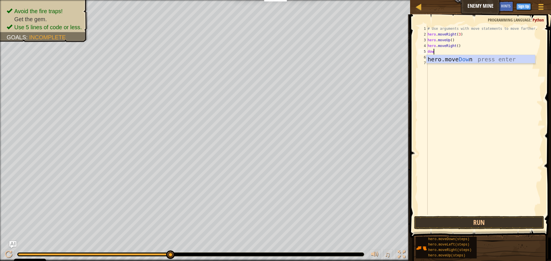
type textarea "down"
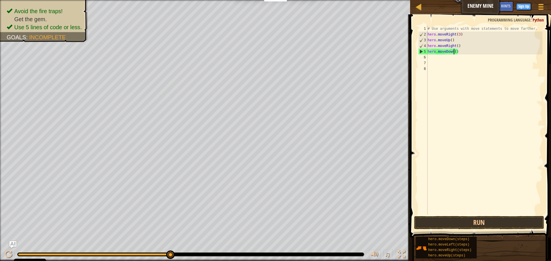
click at [454, 51] on div "# Use arguments with move statements to move farther. hero . moveRight ( 3 ) he…" at bounding box center [484, 126] width 116 height 201
click at [455, 54] on div "# Use arguments with move statements to move farther. hero . moveRight ( 3 ) he…" at bounding box center [484, 126] width 116 height 201
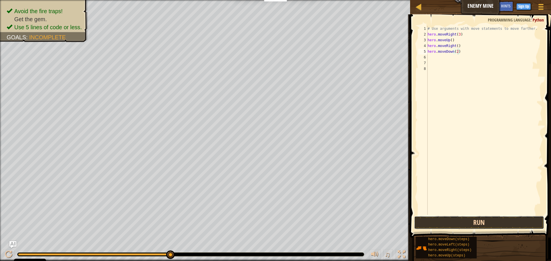
click at [491, 221] on button "Run" at bounding box center [479, 222] width 130 height 13
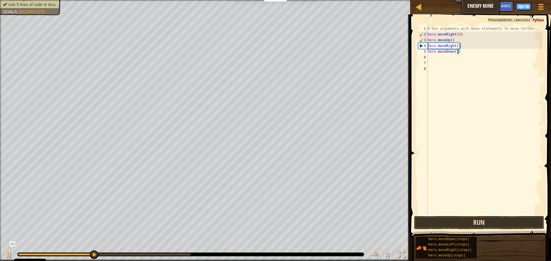
type textarea "hero.moveDown(3)"
click at [471, 223] on button "Run" at bounding box center [479, 222] width 130 height 13
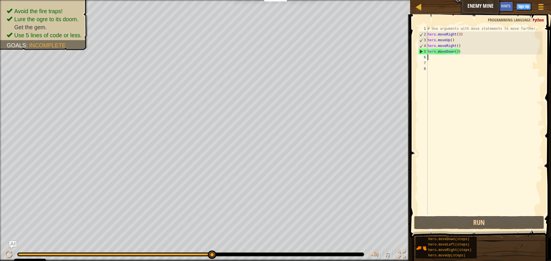
click at [432, 60] on div "# Use arguments with move statements to move farther. hero . moveRight ( 3 ) he…" at bounding box center [484, 126] width 116 height 201
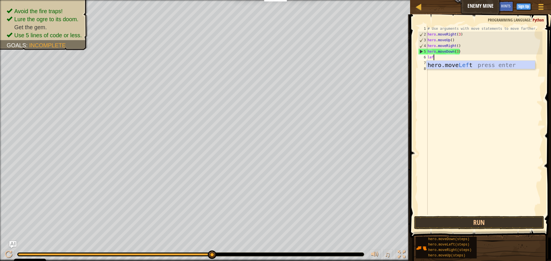
type textarea "left"
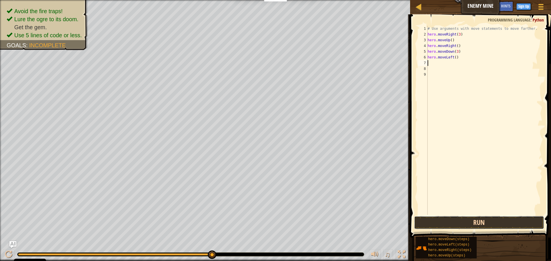
click at [461, 227] on button "Run" at bounding box center [479, 222] width 130 height 13
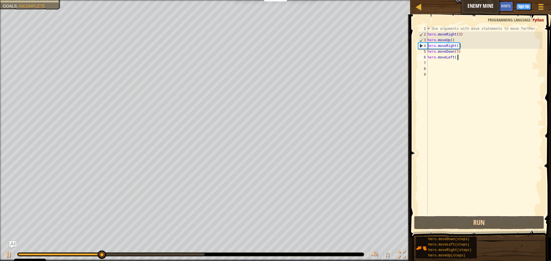
click at [458, 57] on div "# Use arguments with move statements to move farther. hero . moveRight ( 3 ) he…" at bounding box center [484, 126] width 116 height 201
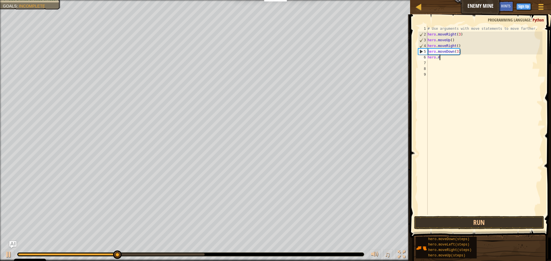
type textarea "h"
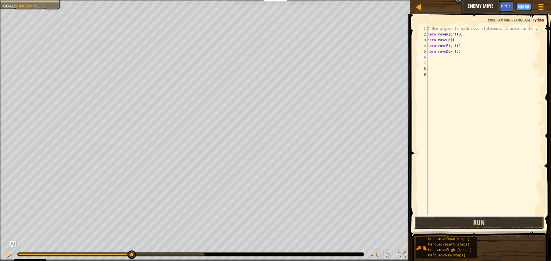
click at [477, 222] on button "Run" at bounding box center [479, 222] width 130 height 13
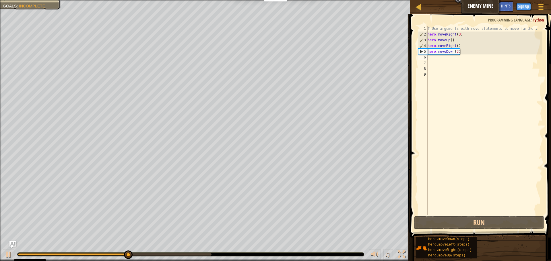
type textarea "l"
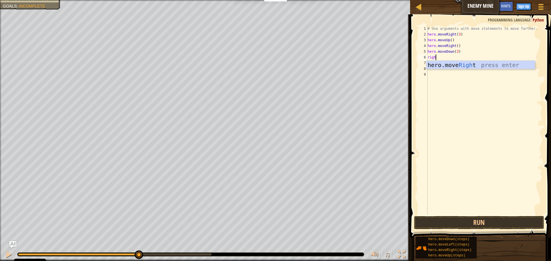
scroll to position [3, 1]
type textarea "right"
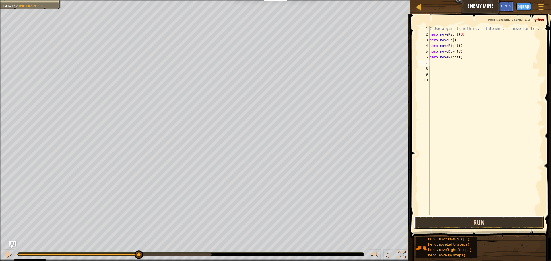
click at [488, 224] on button "Run" at bounding box center [479, 222] width 130 height 13
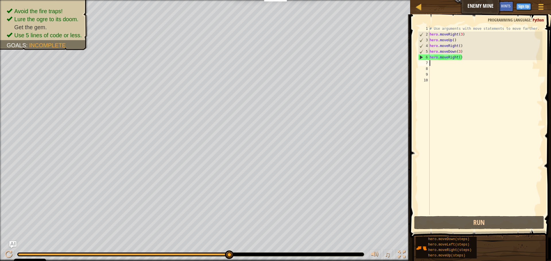
type textarea "m"
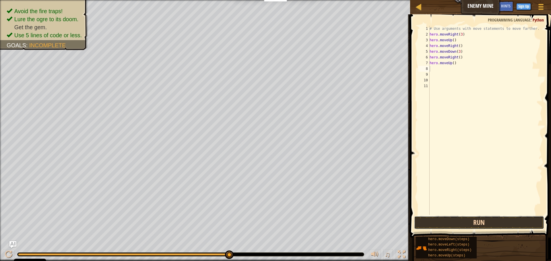
click at [457, 221] on button "Run" at bounding box center [479, 222] width 130 height 13
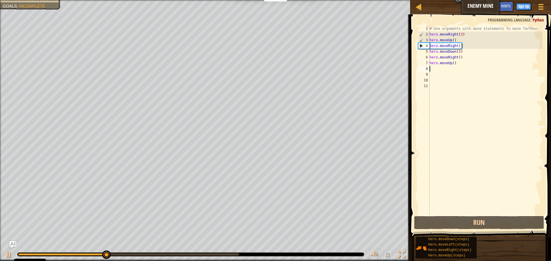
click at [459, 63] on div "# Use arguments with move statements to move farther. hero . moveRight ( 3 ) he…" at bounding box center [485, 126] width 114 height 201
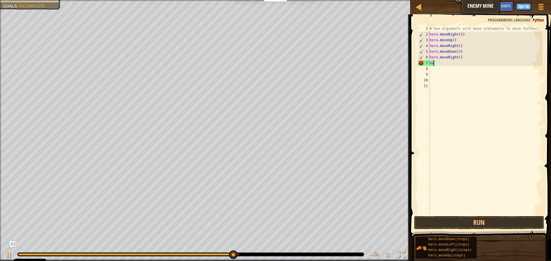
type textarea "h"
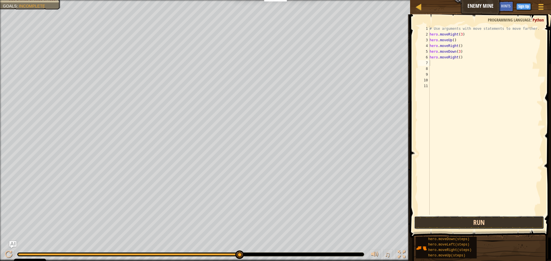
click at [420, 224] on button "Run" at bounding box center [479, 222] width 130 height 13
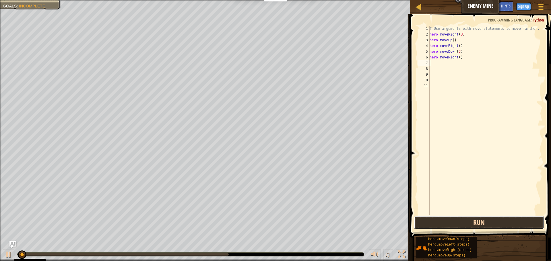
click at [420, 224] on button "Run" at bounding box center [479, 222] width 130 height 13
click at [421, 223] on button "Run" at bounding box center [479, 222] width 130 height 13
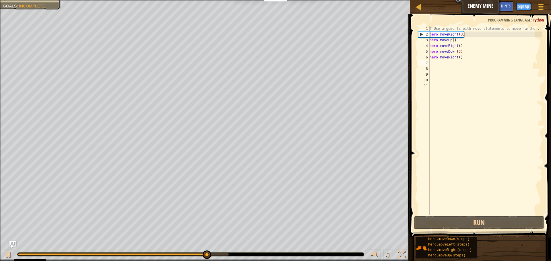
click at [432, 68] on div "# Use arguments with move statements to move farther. hero . moveRight ( 3 ) he…" at bounding box center [485, 126] width 114 height 201
click at [459, 57] on div "# Use arguments with move statements to move farther. hero . moveRight ( 3 ) he…" at bounding box center [485, 126] width 114 height 201
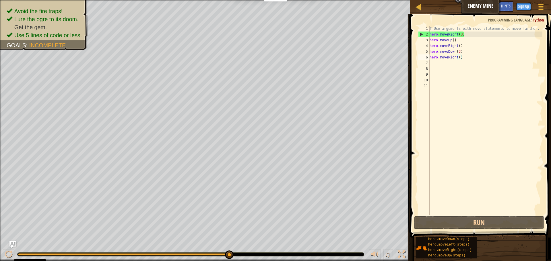
scroll to position [3, 5]
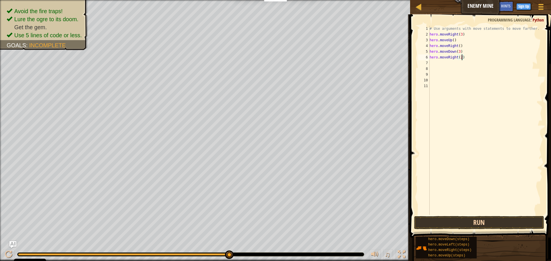
type textarea "hero.moveRight(2)"
click at [466, 220] on button "Run" at bounding box center [479, 222] width 130 height 13
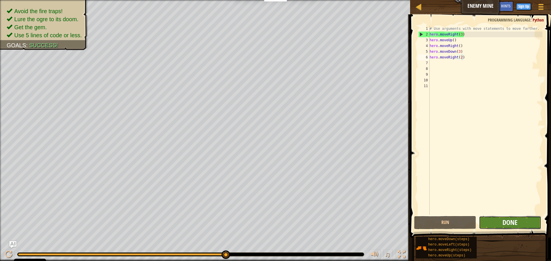
click at [515, 223] on span "Done" at bounding box center [509, 222] width 15 height 9
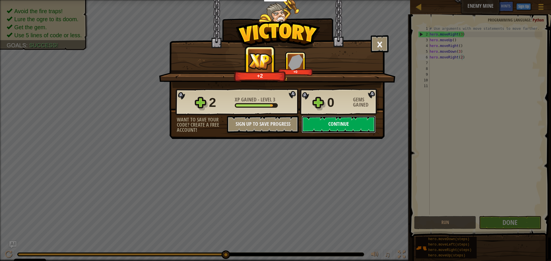
click at [322, 129] on button "Continue" at bounding box center [338, 124] width 74 height 17
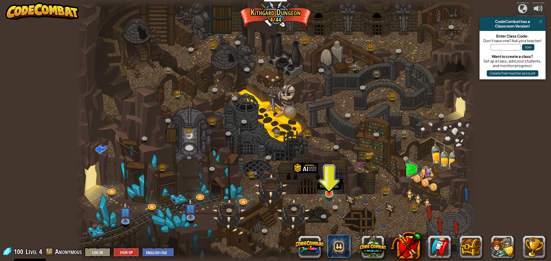
click at [332, 190] on img at bounding box center [329, 182] width 11 height 24
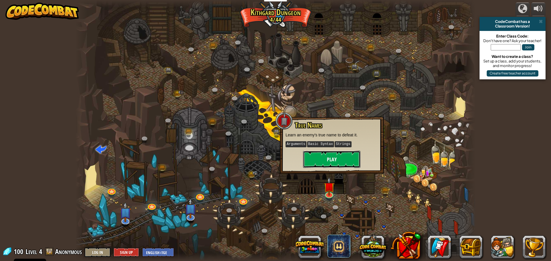
click at [327, 163] on button "Play" at bounding box center [331, 159] width 57 height 17
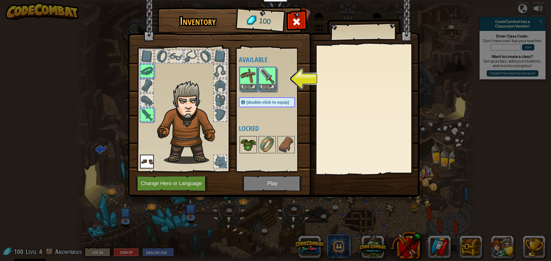
click at [246, 146] on img at bounding box center [248, 145] width 16 height 16
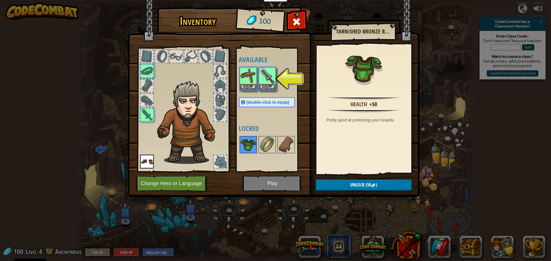
click at [246, 146] on img at bounding box center [248, 145] width 16 height 16
click at [267, 84] on button "Equip" at bounding box center [267, 87] width 16 height 6
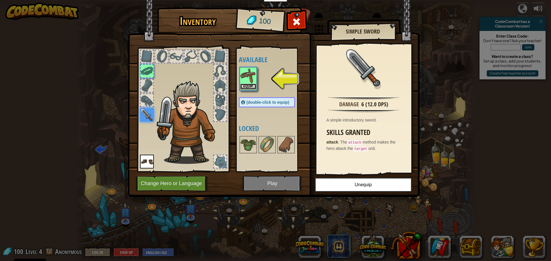
click at [249, 85] on button "Equip" at bounding box center [248, 87] width 16 height 6
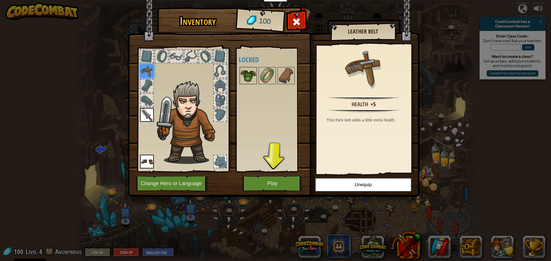
click at [249, 71] on img at bounding box center [248, 76] width 16 height 16
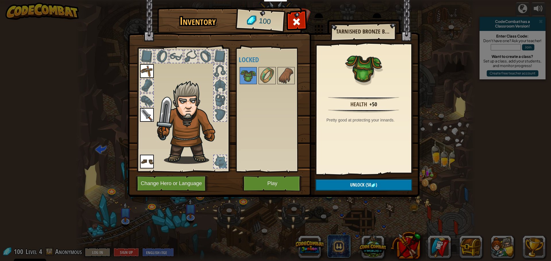
click at [291, 22] on div at bounding box center [296, 23] width 18 height 18
click at [291, 19] on div at bounding box center [275, 130] width 400 height 261
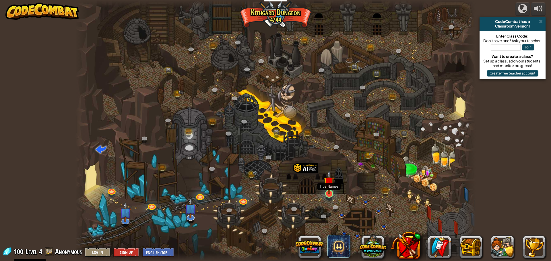
click at [328, 194] on div at bounding box center [329, 194] width 8 height 8
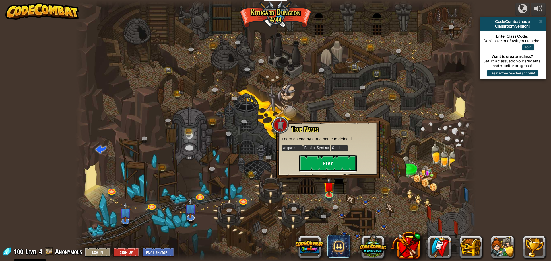
click at [330, 164] on button "Play" at bounding box center [327, 163] width 57 height 17
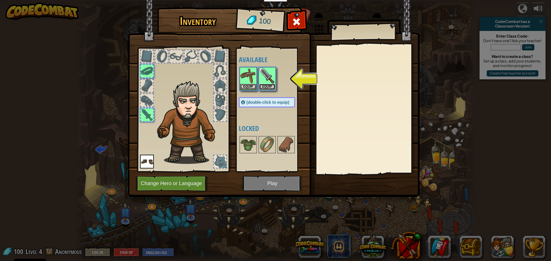
click at [270, 86] on button "Equip" at bounding box center [267, 87] width 16 height 6
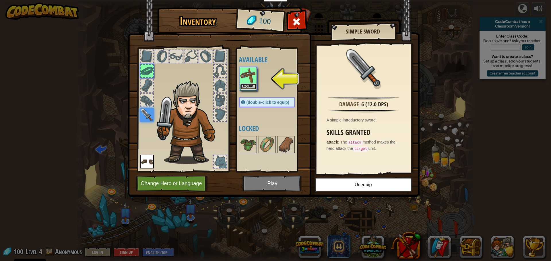
click at [243, 88] on button "Equip" at bounding box center [248, 87] width 16 height 6
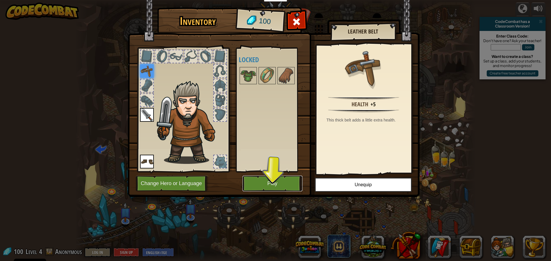
click at [272, 184] on button "Play" at bounding box center [272, 184] width 60 height 16
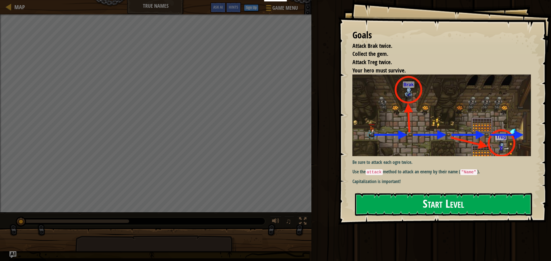
click at [443, 199] on button "Start Level" at bounding box center [443, 204] width 177 height 23
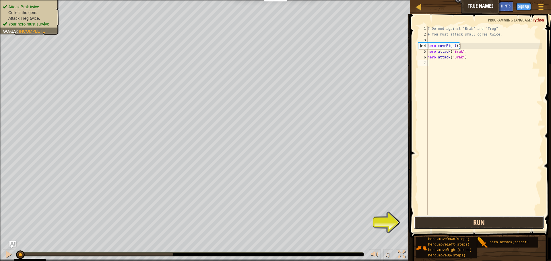
click at [463, 221] on button "Run" at bounding box center [479, 222] width 130 height 13
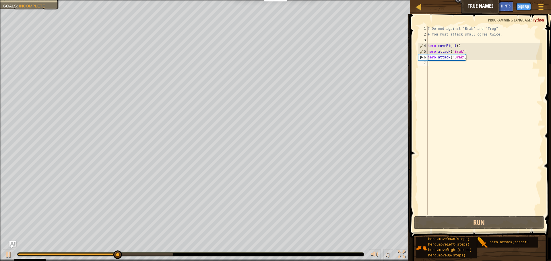
click at [438, 64] on div "# Defend against "Brak" and "Treg"! # You must attack small ogres twice. hero .…" at bounding box center [484, 126] width 116 height 201
click at [68, 56] on div "Attack Brak twice. Collect the gem. Attack Treg twice. Your hero must survive. …" at bounding box center [205, 130] width 410 height 261
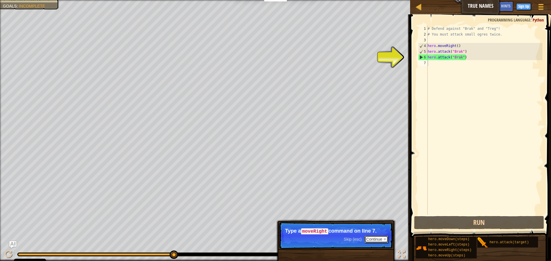
click at [373, 239] on button "Continue" at bounding box center [376, 239] width 24 height 7
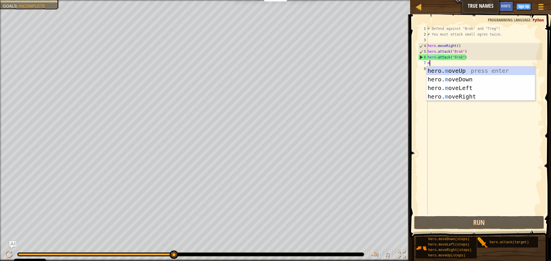
scroll to position [3, 0]
type textarea "mo"
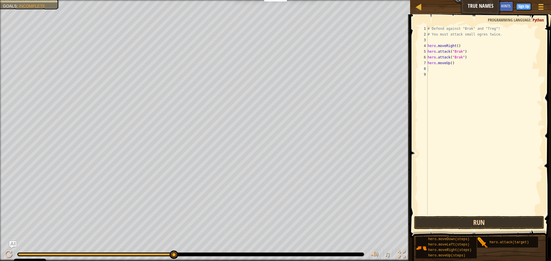
drag, startPoint x: 472, startPoint y: 229, endPoint x: 471, endPoint y: 225, distance: 5.0
click at [472, 229] on div "1 2 3 4 5 6 7 8 9 # Defend against "Brak" and "Treg"! # You must attack small o…" at bounding box center [479, 137] width 143 height 240
click at [471, 222] on button "Run" at bounding box center [479, 222] width 130 height 13
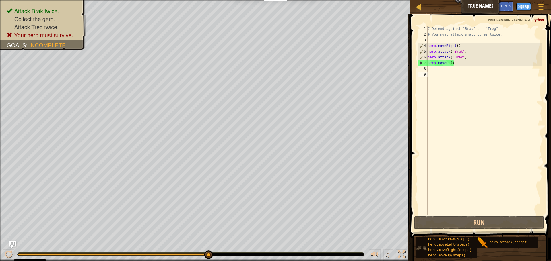
drag, startPoint x: 447, startPoint y: 182, endPoint x: 458, endPoint y: 239, distance: 57.5
click at [458, 239] on div "Hints 1 2 3 4 5 6 7 8 9 # Defend against "Brak" and "Treg"! # You must attack s…" at bounding box center [479, 136] width 143 height 244
click at [454, 67] on div "# Defend against "Brak" and "Treg"! # You must attack small ogres twice. hero .…" at bounding box center [484, 126] width 116 height 201
click at [455, 63] on div "# Defend against "Brak" and "Treg"! # You must attack small ogres twice. hero .…" at bounding box center [484, 126] width 116 height 201
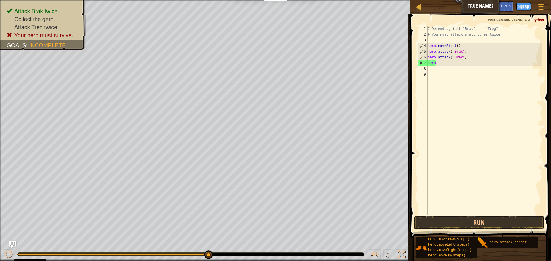
type textarea "h"
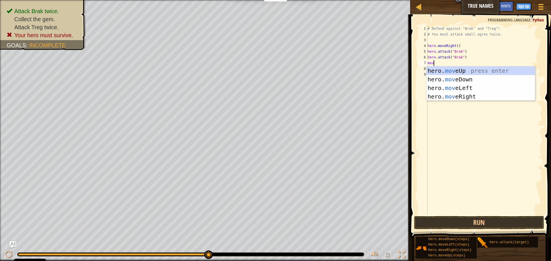
type textarea "move"
click at [463, 96] on div "hero. move Up press enter hero. move Down press enter hero. move Left press ent…" at bounding box center [480, 93] width 108 height 52
click at [463, 96] on div "# Defend against "Brak" and "Treg"! # You must attack small ogres twice. hero .…" at bounding box center [484, 126] width 116 height 201
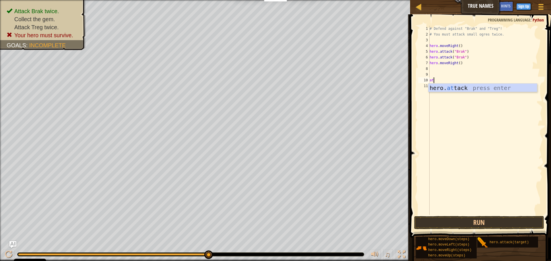
scroll to position [3, 0]
click at [445, 89] on div "hero. at tack press enter" at bounding box center [482, 97] width 108 height 26
click at [455, 80] on div "# Defend against "Brak" and "Treg"! # You must attack small ogres twice. hero .…" at bounding box center [485, 126] width 114 height 201
click at [454, 79] on div "# Defend against "Brak" and "Treg"! # You must attack small ogres twice. hero .…" at bounding box center [485, 126] width 114 height 201
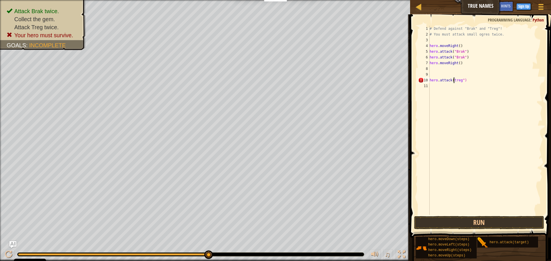
click at [454, 79] on div "# Defend against "Brak" and "Treg"! # You must attack small ogres twice. hero .…" at bounding box center [485, 126] width 114 height 201
click at [453, 78] on div "# Defend against "Brak" and "Treg"! # You must attack small ogres twice. hero .…" at bounding box center [485, 126] width 114 height 201
type textarea "hero.attack("treg")"
click at [433, 86] on div "# Defend against "Brak" and "Treg"! # You must attack small ogres twice. hero .…" at bounding box center [485, 126] width 114 height 201
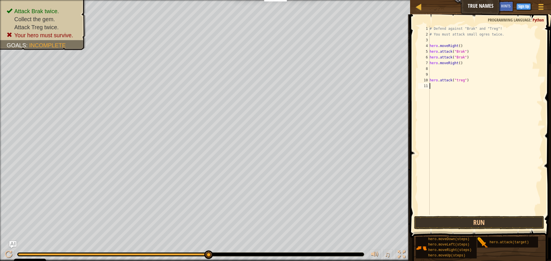
scroll to position [3, 0]
type textarea "he"
click at [459, 89] on div "# Defend against "Brak" and "Treg"! # You must attack small ogres twice. hero .…" at bounding box center [485, 126] width 114 height 201
drag, startPoint x: 458, startPoint y: 85, endPoint x: 459, endPoint y: 82, distance: 3.1
click at [458, 84] on div "# Defend against "Brak" and "Treg"! # You must attack small ogres twice. hero .…" at bounding box center [485, 126] width 114 height 201
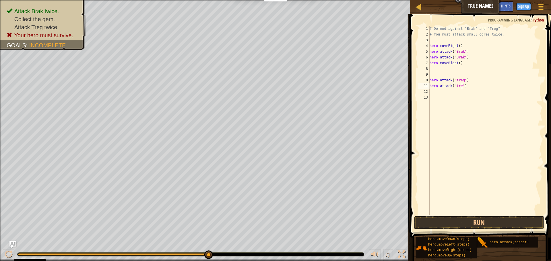
scroll to position [3, 5]
drag, startPoint x: 468, startPoint y: 63, endPoint x: 455, endPoint y: 69, distance: 13.7
click at [461, 66] on div "# Defend against "Brak" and "Treg"! # You must attack small ogres twice. hero .…" at bounding box center [485, 126] width 114 height 201
type textarea "hero.moveRight()"
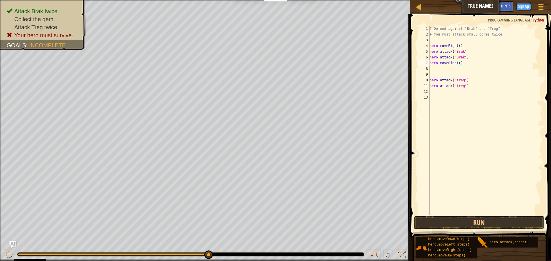
click at [433, 70] on div "# Defend against "Brak" and "Treg"! # You must attack small ogres twice. hero .…" at bounding box center [485, 126] width 114 height 201
click at [468, 227] on button "Run" at bounding box center [479, 222] width 130 height 13
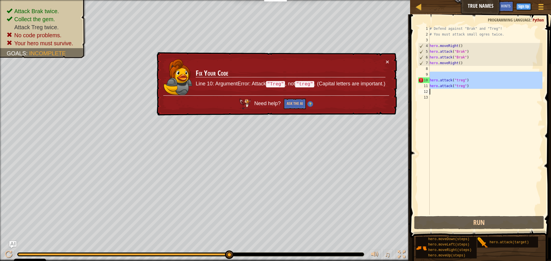
drag, startPoint x: 428, startPoint y: 76, endPoint x: 457, endPoint y: 88, distance: 31.6
click at [457, 88] on div "1 2 3 4 5 6 7 8 9 10 11 12 13 # Defend against "Brak" and "Treg"! # You must at…" at bounding box center [479, 120] width 125 height 189
type textarea "hero.attack("treg")"
drag, startPoint x: 488, startPoint y: 107, endPoint x: 474, endPoint y: 95, distance: 17.9
click at [482, 100] on div "# Defend against "Brak" and "Treg"! # You must attack small ogres twice. hero .…" at bounding box center [485, 126] width 114 height 201
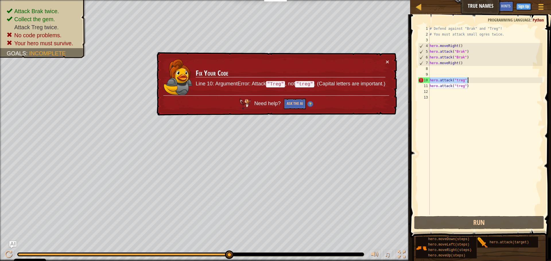
drag, startPoint x: 430, startPoint y: 80, endPoint x: 469, endPoint y: 80, distance: 38.7
click at [469, 80] on div "# Defend against "Brak" and "Treg"! # You must attack small ogres twice. hero .…" at bounding box center [485, 126] width 114 height 201
type textarea "hero.attack("treg")"
click at [438, 67] on div "# Defend against "Brak" and "Treg"! # You must attack small ogres twice. hero .…" at bounding box center [485, 126] width 114 height 201
paste textarea "hero.attack("treg")"
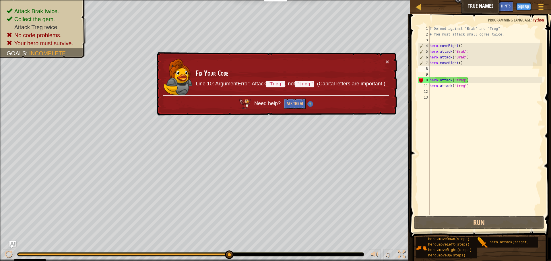
type textarea "hero.attack("treg")"
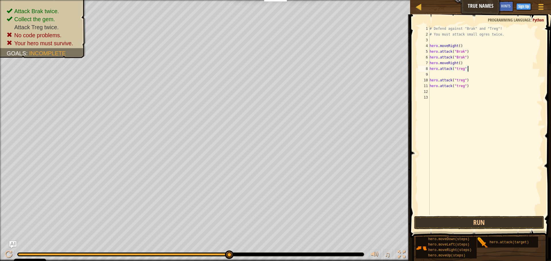
click at [432, 74] on div "# Defend against "Brak" and "Treg"! # You must attack small ogres twice. hero .…" at bounding box center [485, 126] width 114 height 201
paste textarea "hero.attack("treg")"
click at [473, 87] on div "# Defend against "Brak" and "Treg"! # You must attack small ogres twice. hero .…" at bounding box center [485, 126] width 114 height 201
type textarea "h"
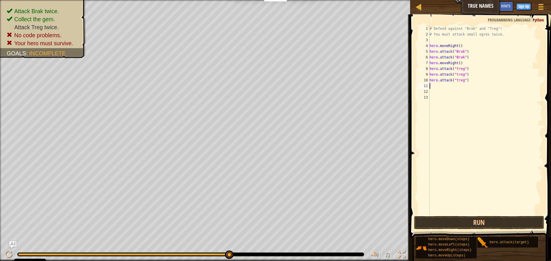
type textarea "hero.attack("treg")"
type textarea "h"
click at [419, 224] on button "Run" at bounding box center [479, 222] width 130 height 13
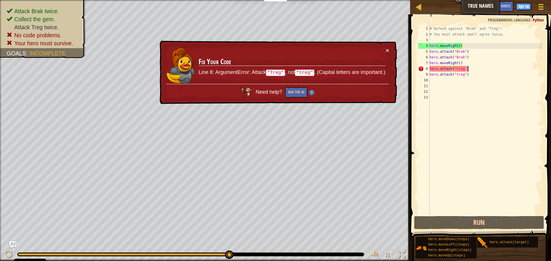
click at [470, 67] on div "# Defend against "Brak" and "Treg"! # You must attack small ogres twice. hero .…" at bounding box center [485, 126] width 114 height 201
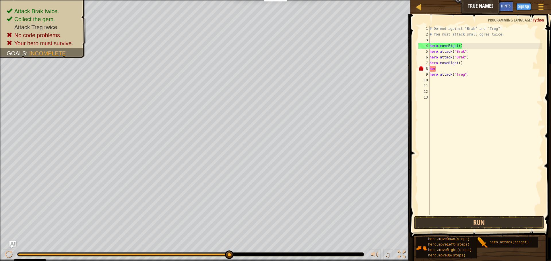
type textarea "h"
click at [430, 73] on div "# Defend against "Brak" and "Treg"! # You must attack small ogres twice. hero .…" at bounding box center [485, 126] width 114 height 201
type textarea "hero.attack("treg")"
drag, startPoint x: 430, startPoint y: 73, endPoint x: 469, endPoint y: 76, distance: 39.6
click at [468, 75] on div "# Defend against "Brak" and "Treg"! # You must attack small ogres twice. hero .…" at bounding box center [485, 126] width 114 height 201
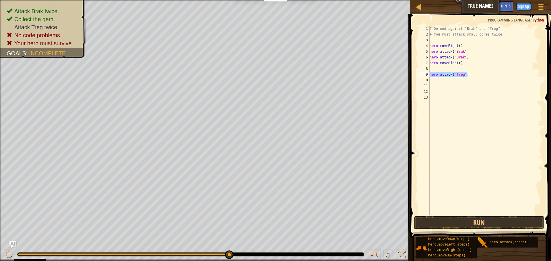
click at [435, 69] on div "# Defend against "Brak" and "Treg"! # You must attack small ogres twice. hero .…" at bounding box center [485, 126] width 114 height 201
paste textarea "hero.attack("treg")"
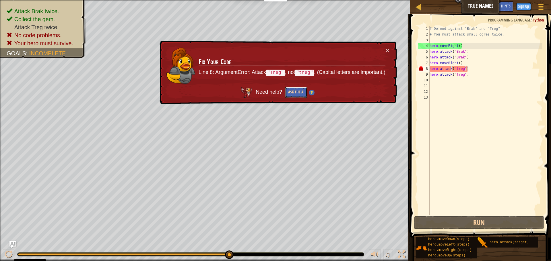
click at [297, 93] on button "Ask the AI" at bounding box center [296, 92] width 22 height 11
click at [296, 92] on button "Ask the AI" at bounding box center [296, 92] width 22 height 11
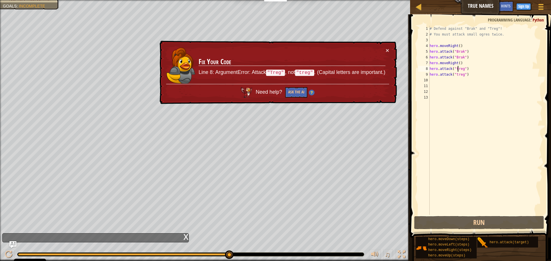
click at [457, 71] on div "# Defend against "Brak" and "Treg"! # You must attack small ogres twice. hero .…" at bounding box center [485, 126] width 114 height 201
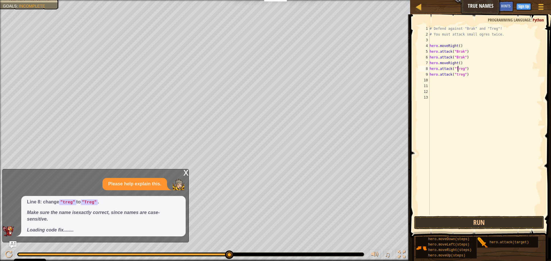
scroll to position [3, 4]
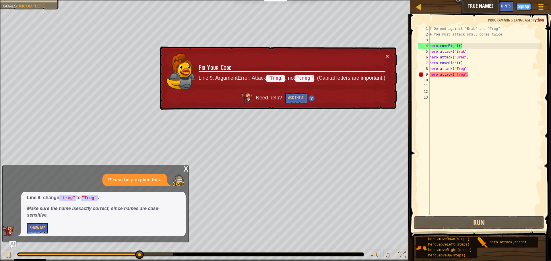
click at [458, 76] on div "# Defend against "Brak" and "Treg"! # You must attack small ogres twice. hero .…" at bounding box center [485, 126] width 114 height 201
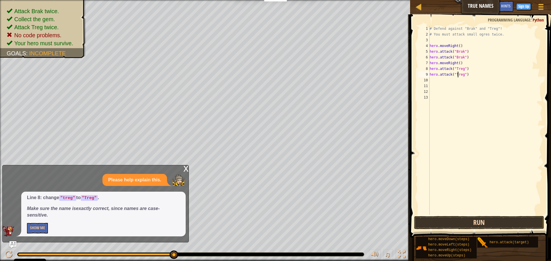
type textarea "hero.attack("Treg")"
click at [435, 226] on button "Run" at bounding box center [479, 222] width 130 height 13
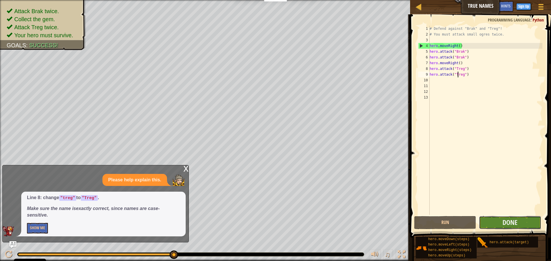
click at [530, 221] on button "Done" at bounding box center [510, 222] width 62 height 13
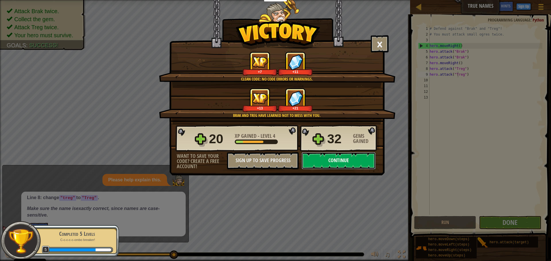
click at [343, 154] on button "Continue" at bounding box center [338, 160] width 74 height 17
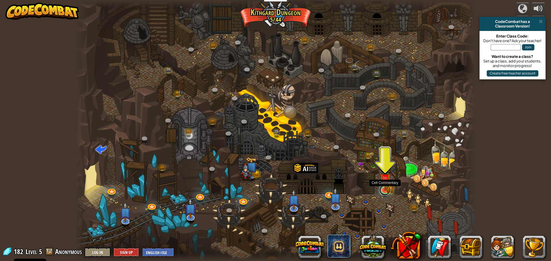
click at [381, 192] on link at bounding box center [384, 189] width 11 height 11
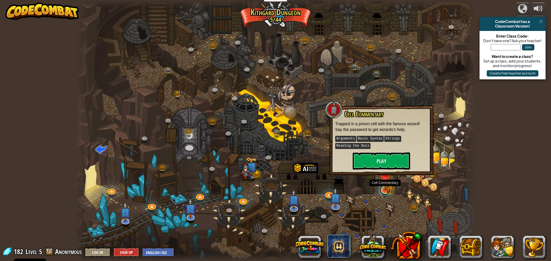
click at [382, 191] on link at bounding box center [384, 189] width 11 height 11
click at [390, 157] on button "Play" at bounding box center [381, 160] width 57 height 17
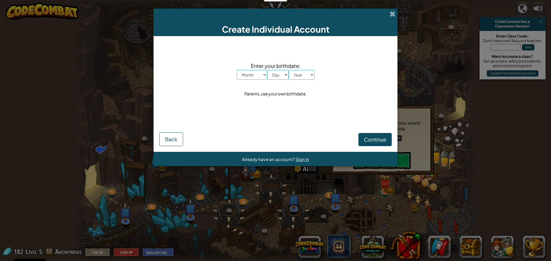
click at [391, 16] on span at bounding box center [392, 14] width 6 height 6
